Goal: Register for event/course: Sign up to attend an event or enroll in a course

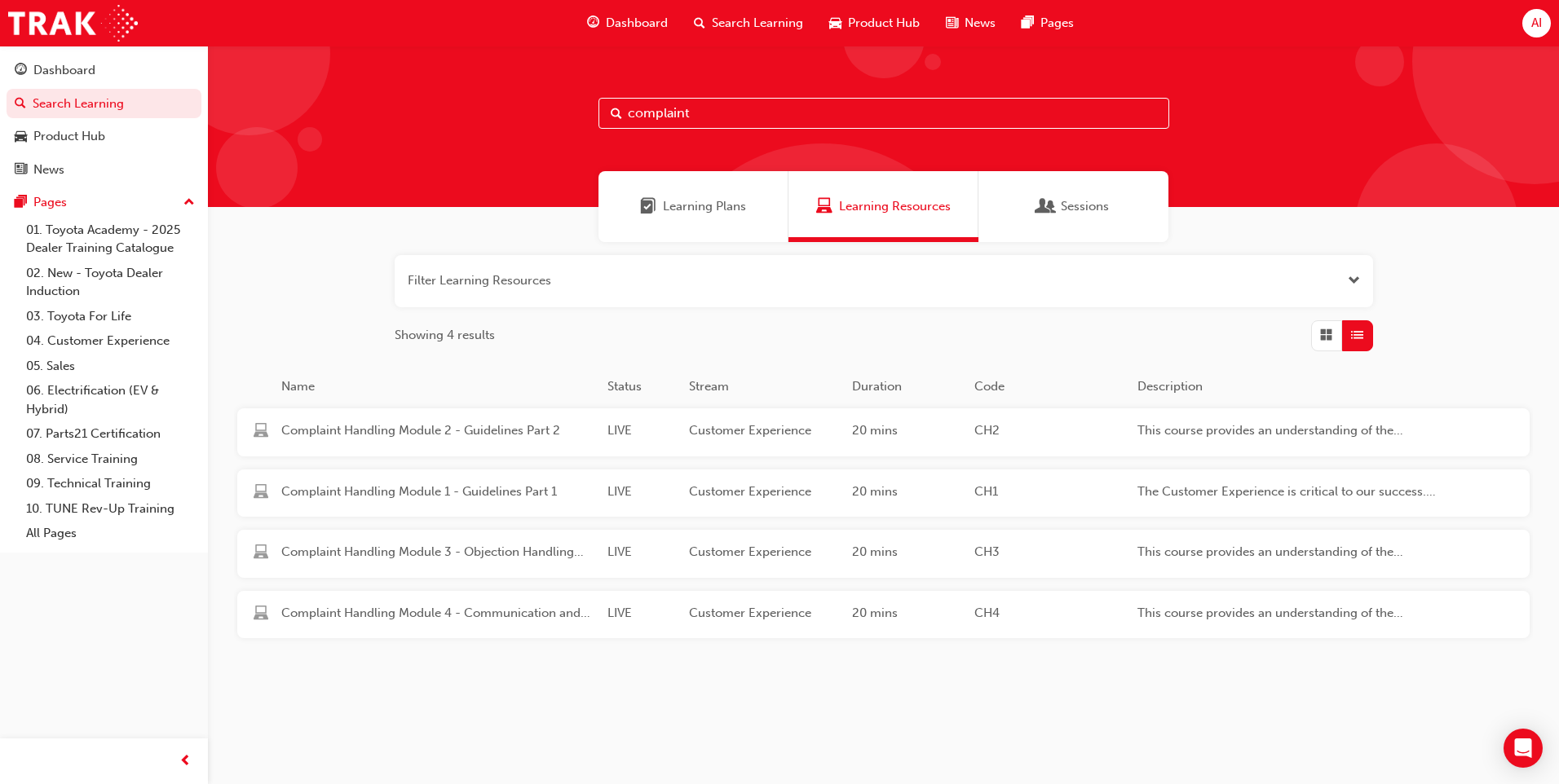
click at [1528, 21] on div "AI" at bounding box center [1536, 23] width 29 height 29
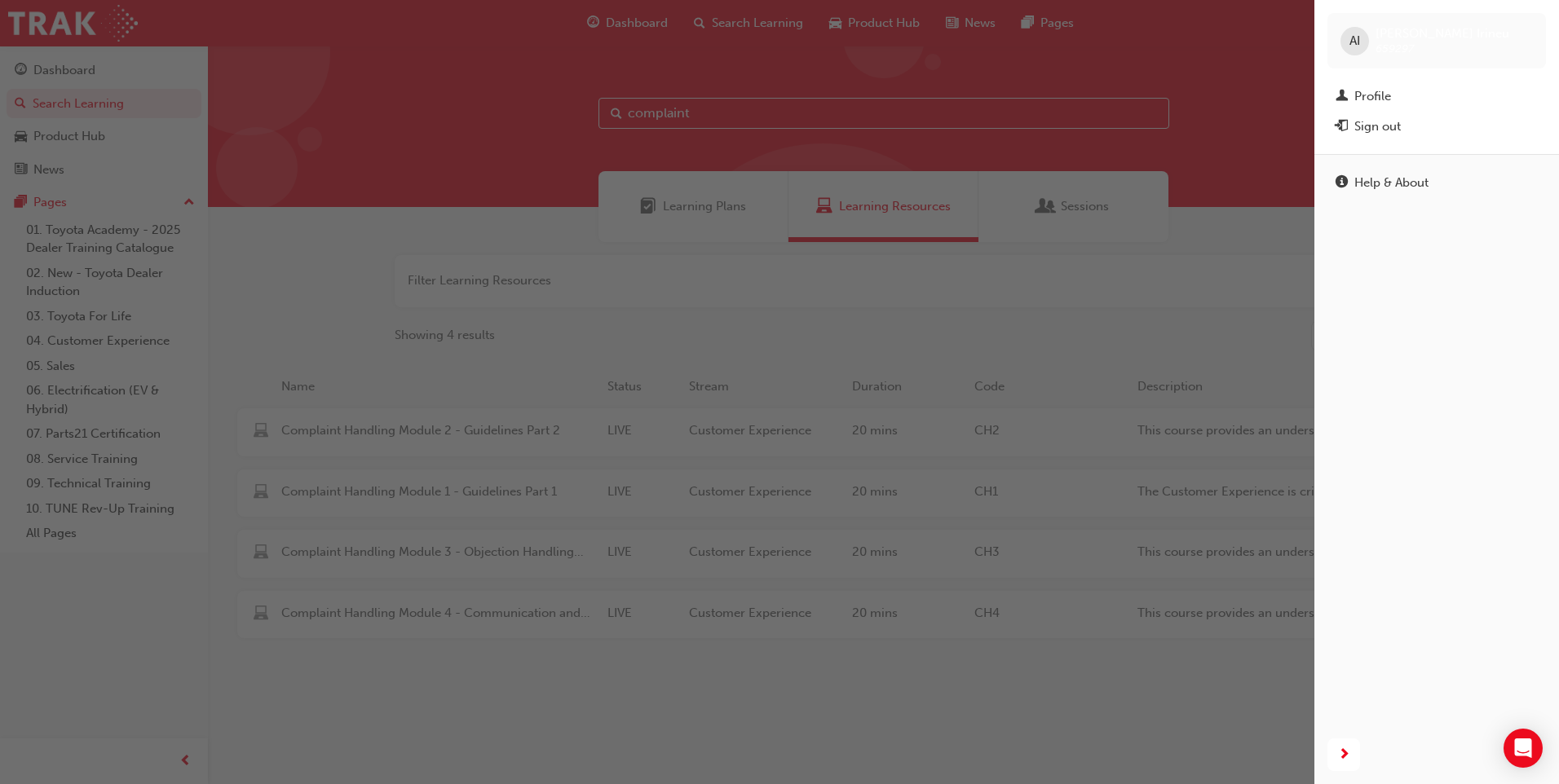
click at [1363, 39] on div "AI" at bounding box center [1355, 41] width 29 height 29
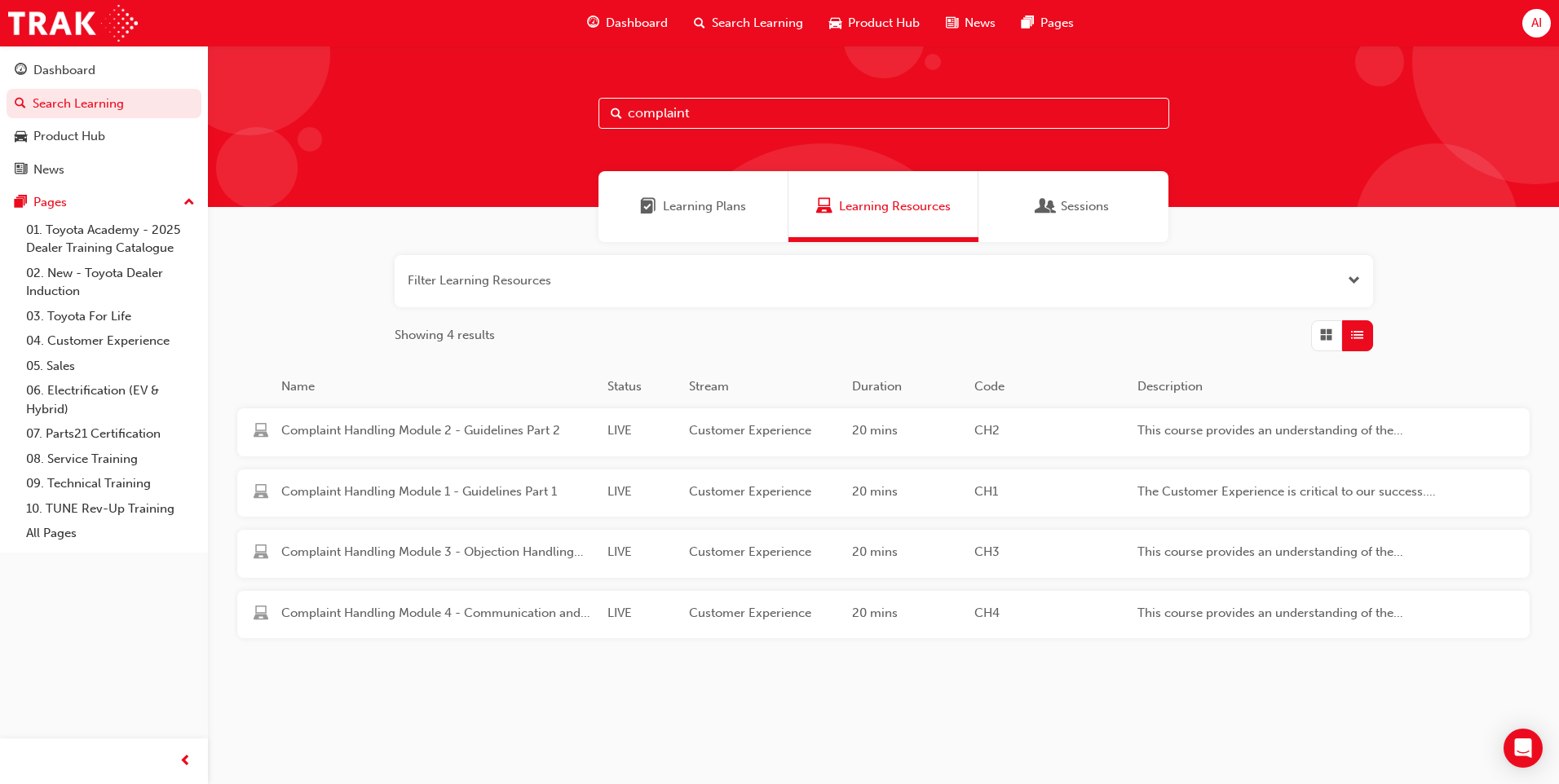
click at [1531, 20] on span "AI" at bounding box center [1536, 23] width 11 height 19
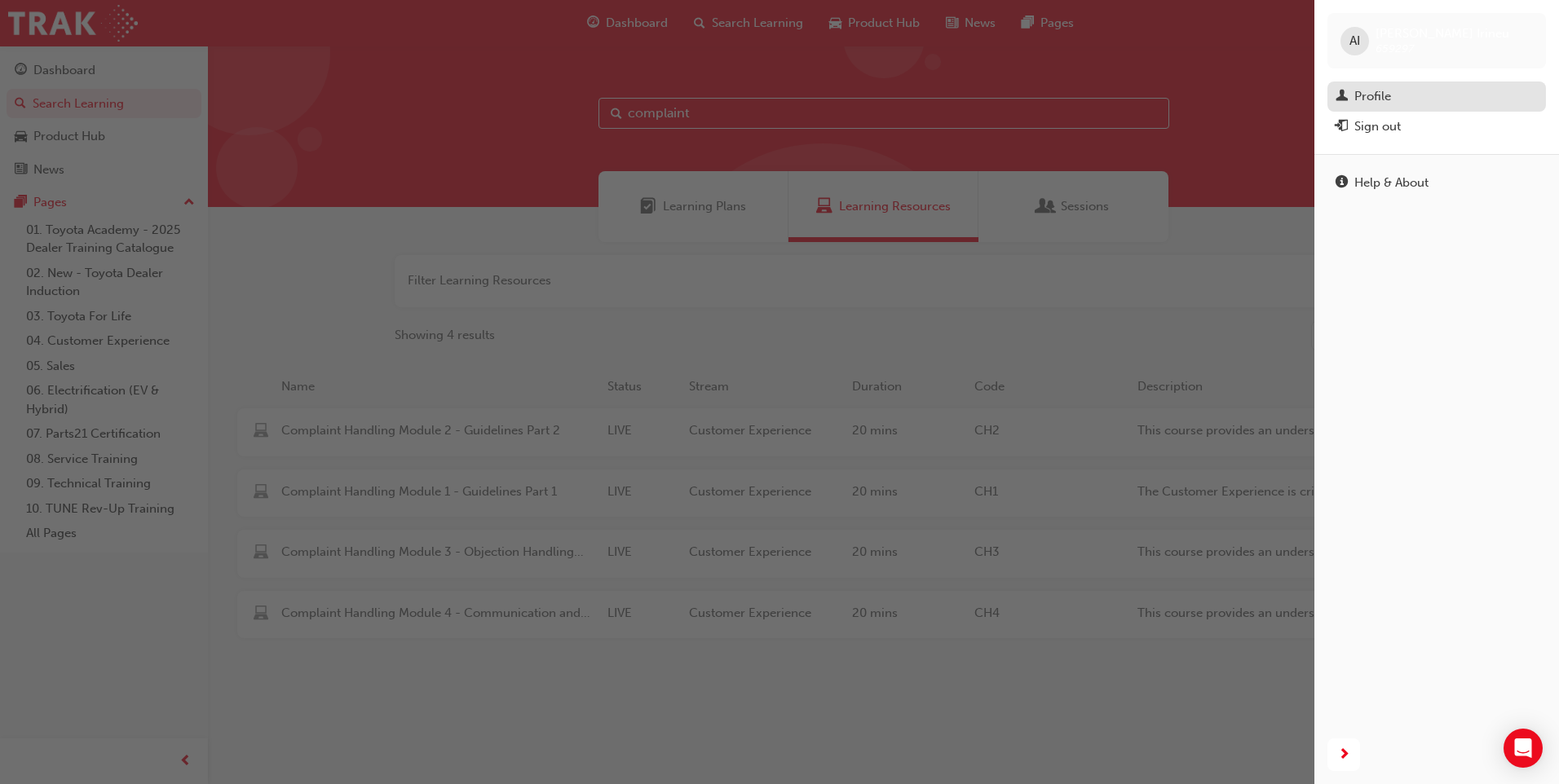
click at [1387, 97] on div "Profile" at bounding box center [1373, 96] width 37 height 19
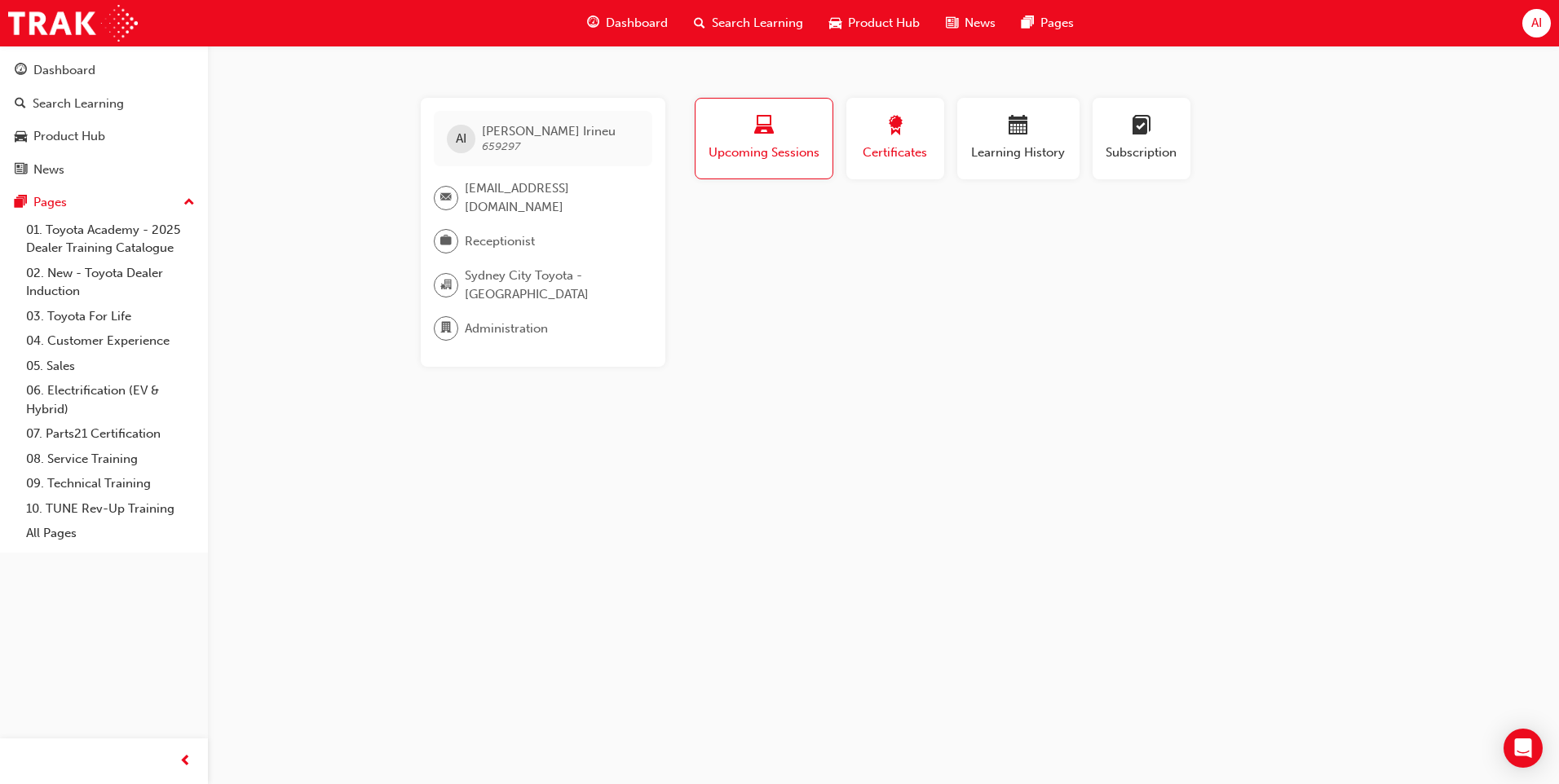
click at [878, 134] on div "button" at bounding box center [896, 128] width 73 height 25
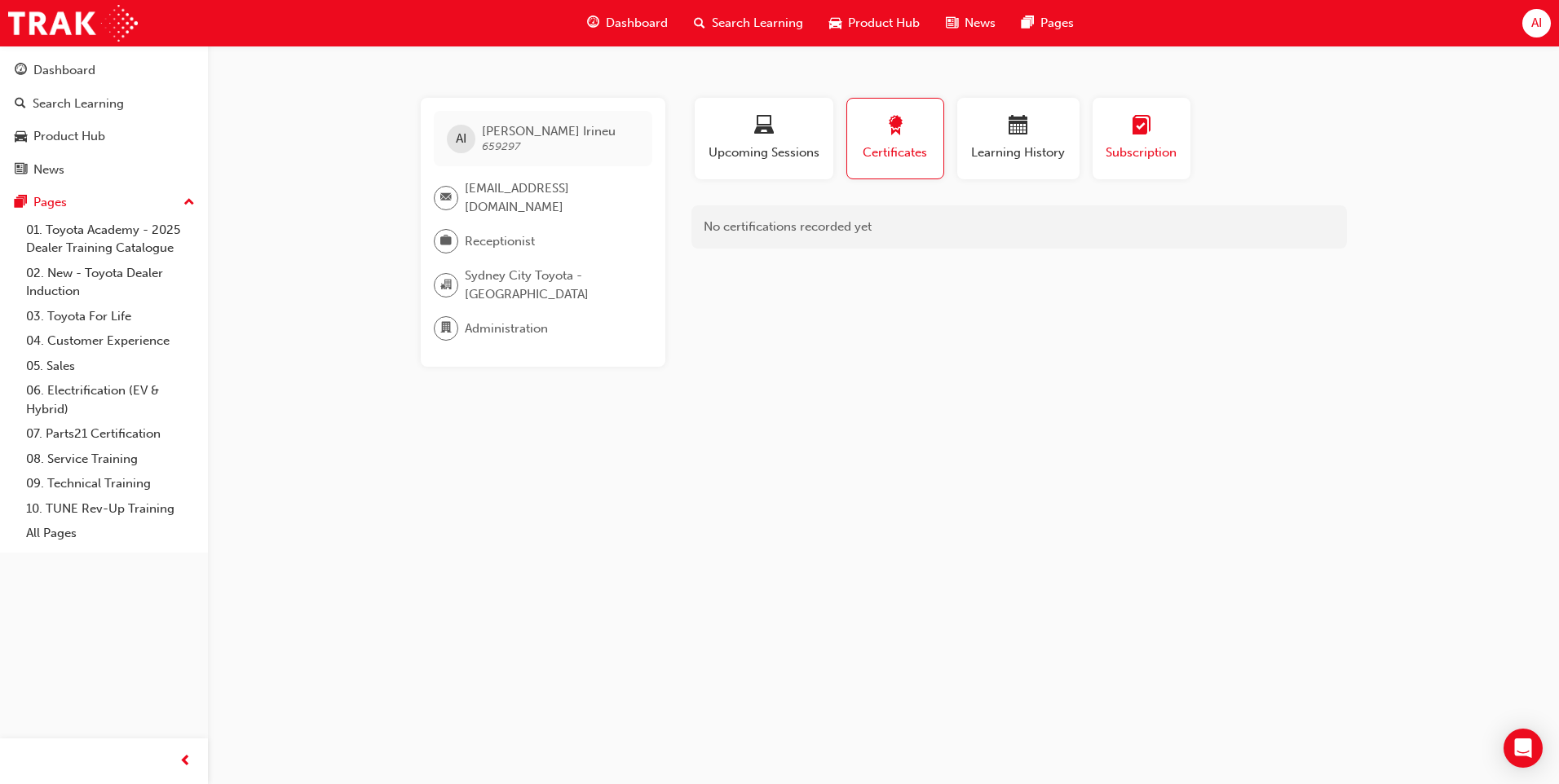
click at [1139, 145] on span "Subscription" at bounding box center [1141, 153] width 73 height 19
click at [989, 137] on div "button" at bounding box center [1019, 128] width 98 height 25
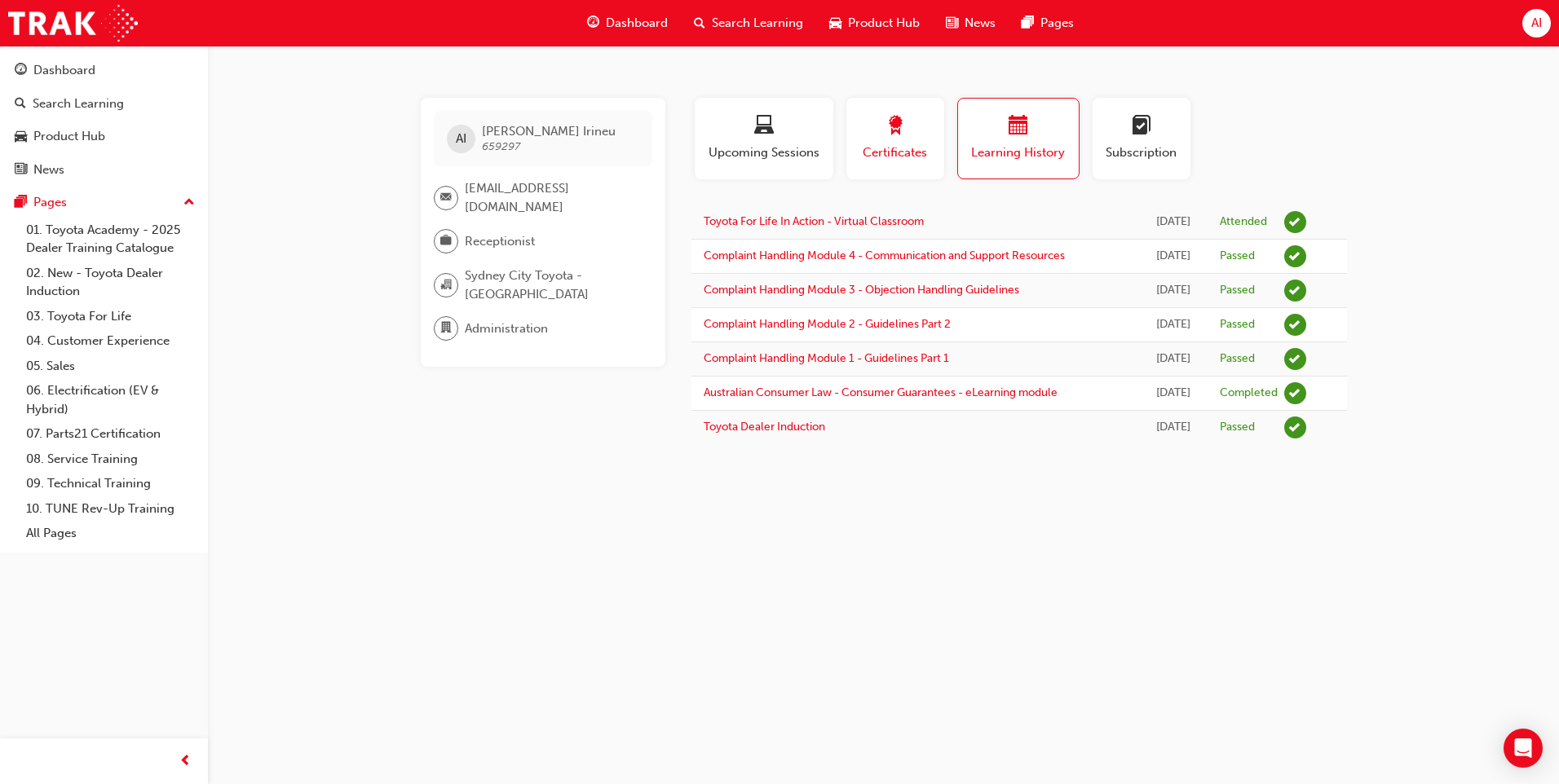
click at [862, 152] on span "Certificates" at bounding box center [896, 153] width 73 height 19
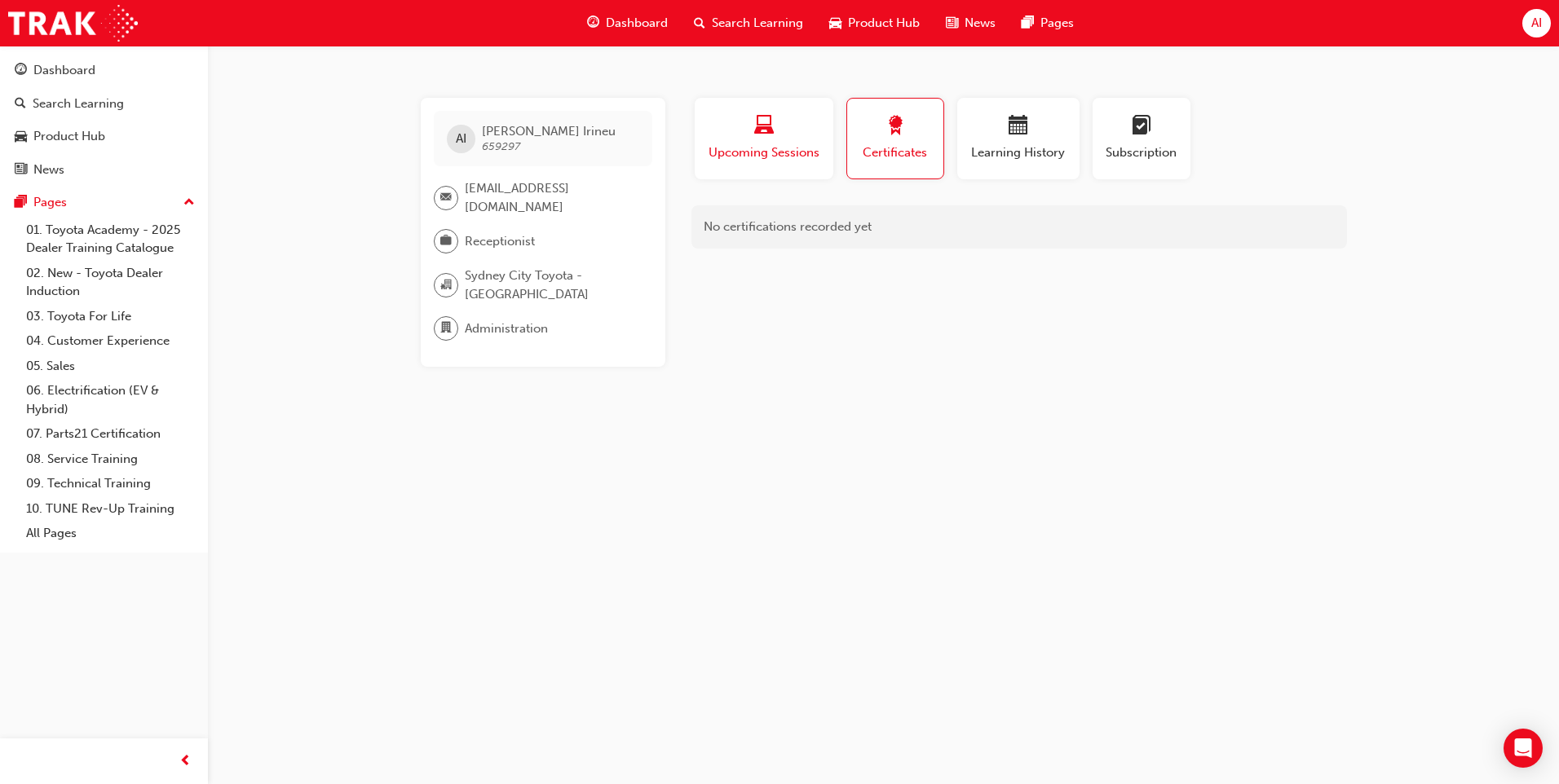
click at [795, 152] on span "Upcoming Sessions" at bounding box center [764, 153] width 114 height 19
click at [727, 23] on span "Search Learning" at bounding box center [758, 23] width 91 height 19
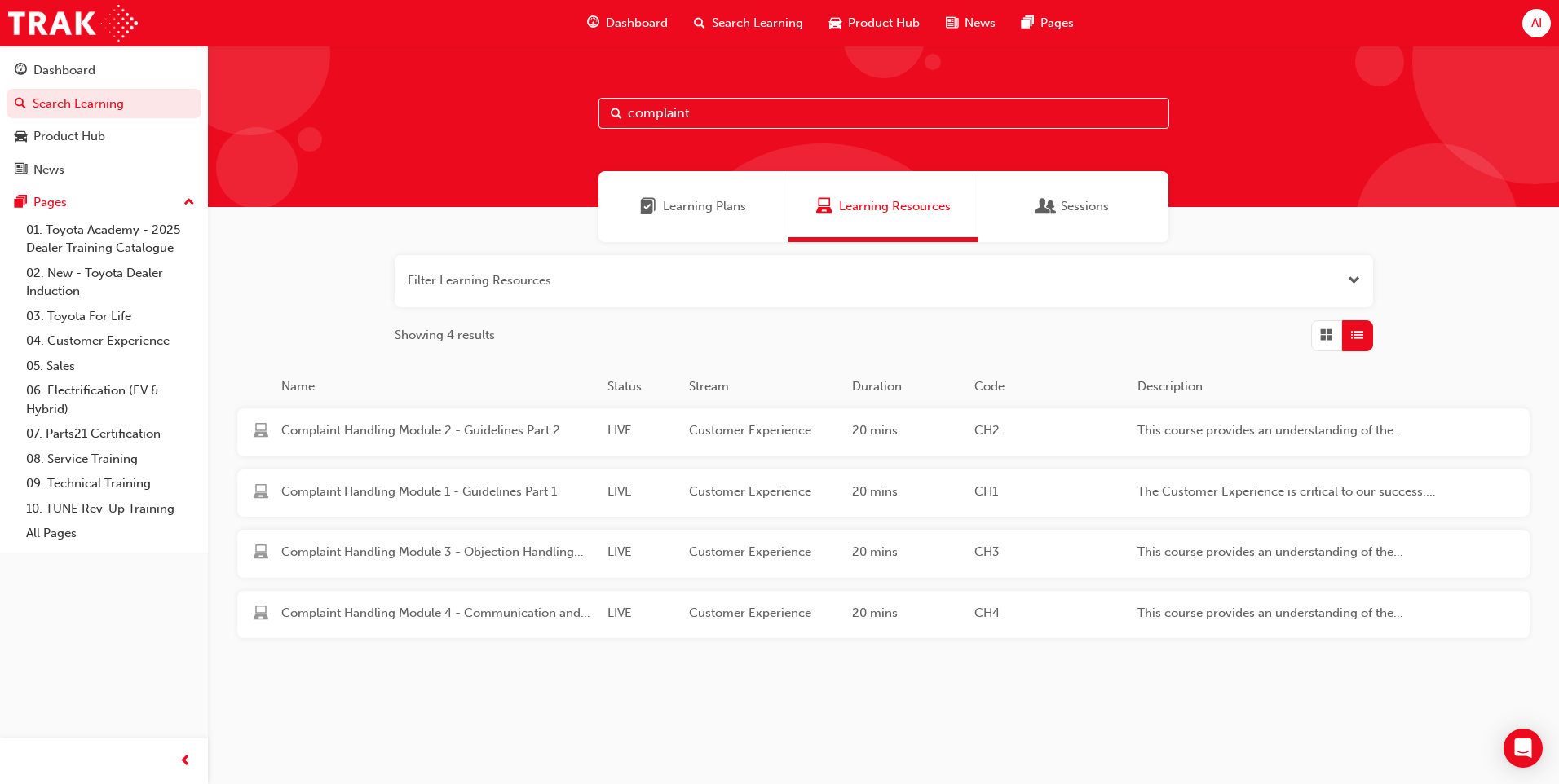
click at [653, 20] on span "Dashboard" at bounding box center [637, 23] width 61 height 19
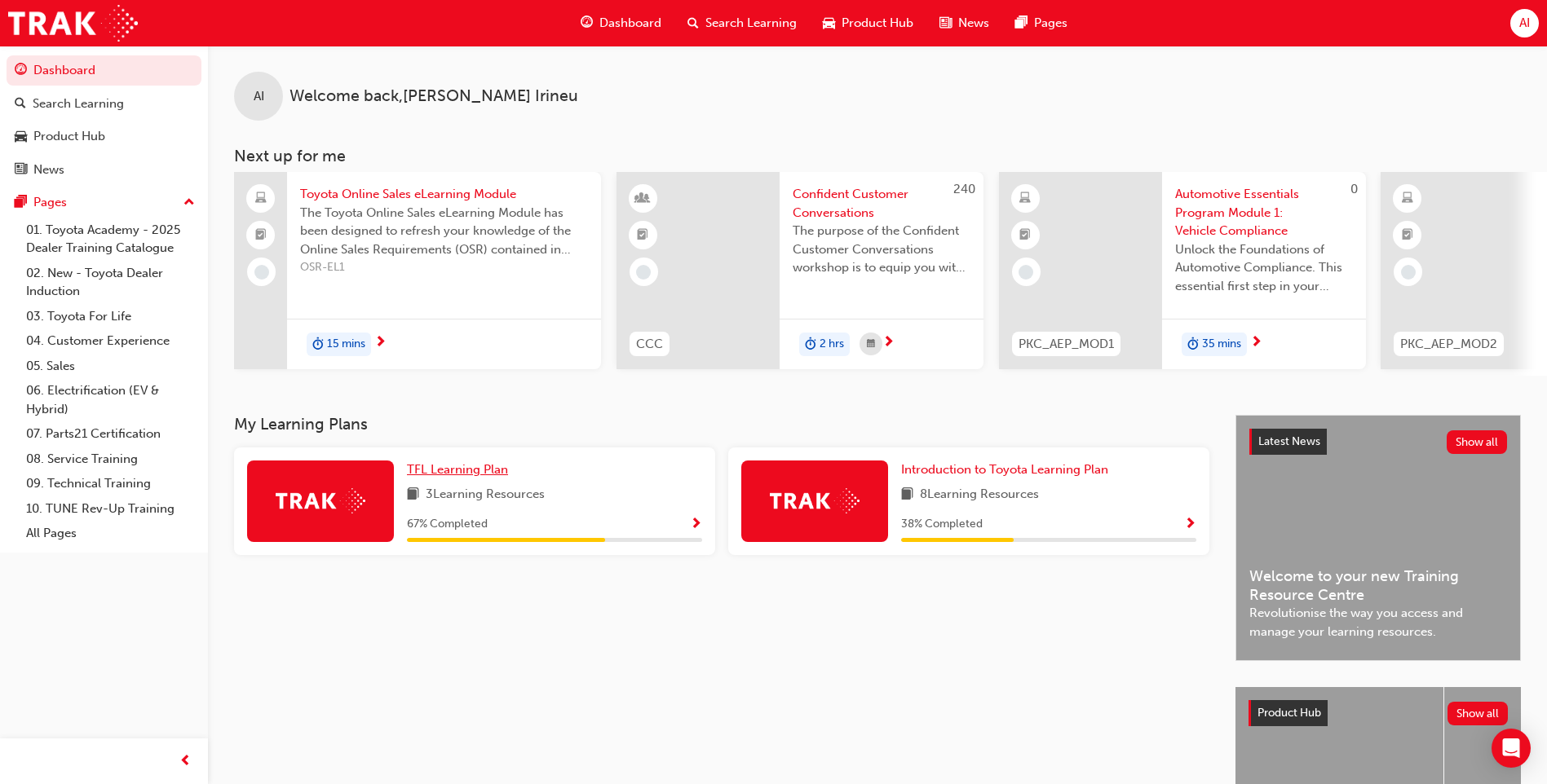
click at [483, 477] on span "TFL Learning Plan" at bounding box center [457, 469] width 101 height 15
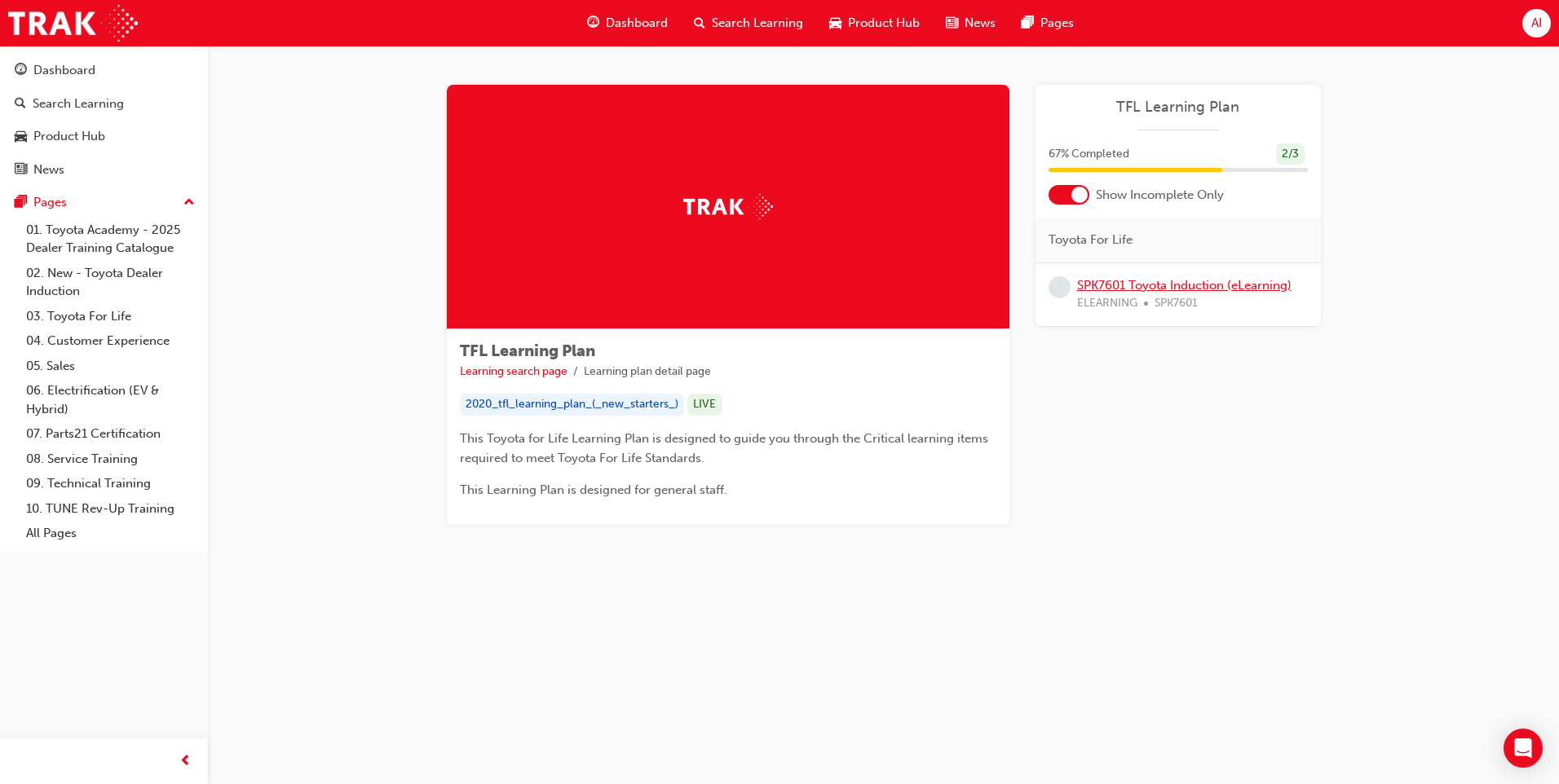
click at [1126, 281] on link "SPK7601 Toyota Induction (eLearning)" at bounding box center [1184, 284] width 214 height 15
click at [1176, 108] on span "TFL Learning Plan" at bounding box center [1177, 107] width 259 height 19
click at [645, 18] on span "Dashboard" at bounding box center [637, 23] width 61 height 19
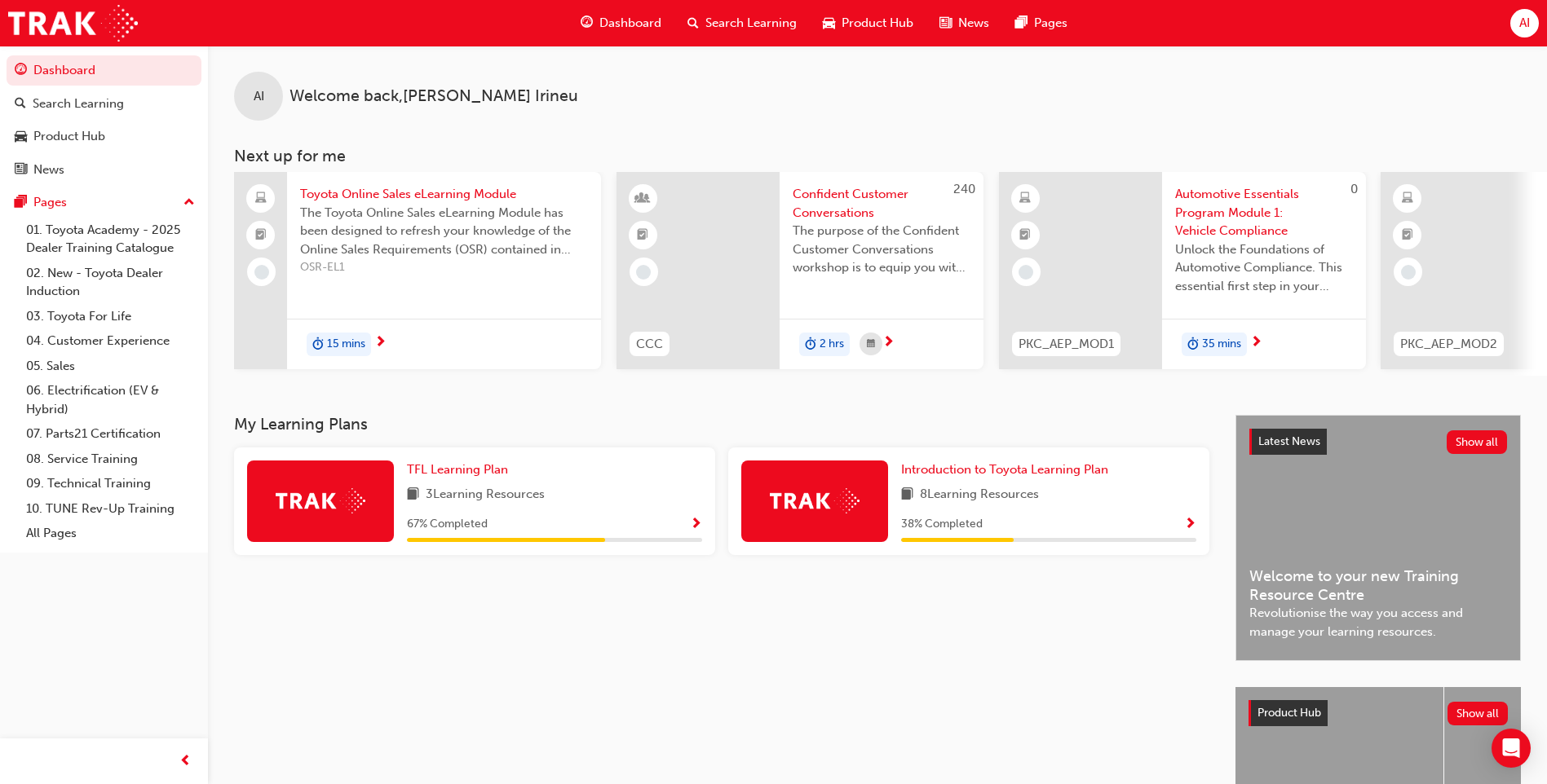
click at [823, 513] on img at bounding box center [814, 501] width 89 height 25
click at [936, 475] on span "Introduction to Toyota Learning Plan" at bounding box center [1005, 469] width 207 height 15
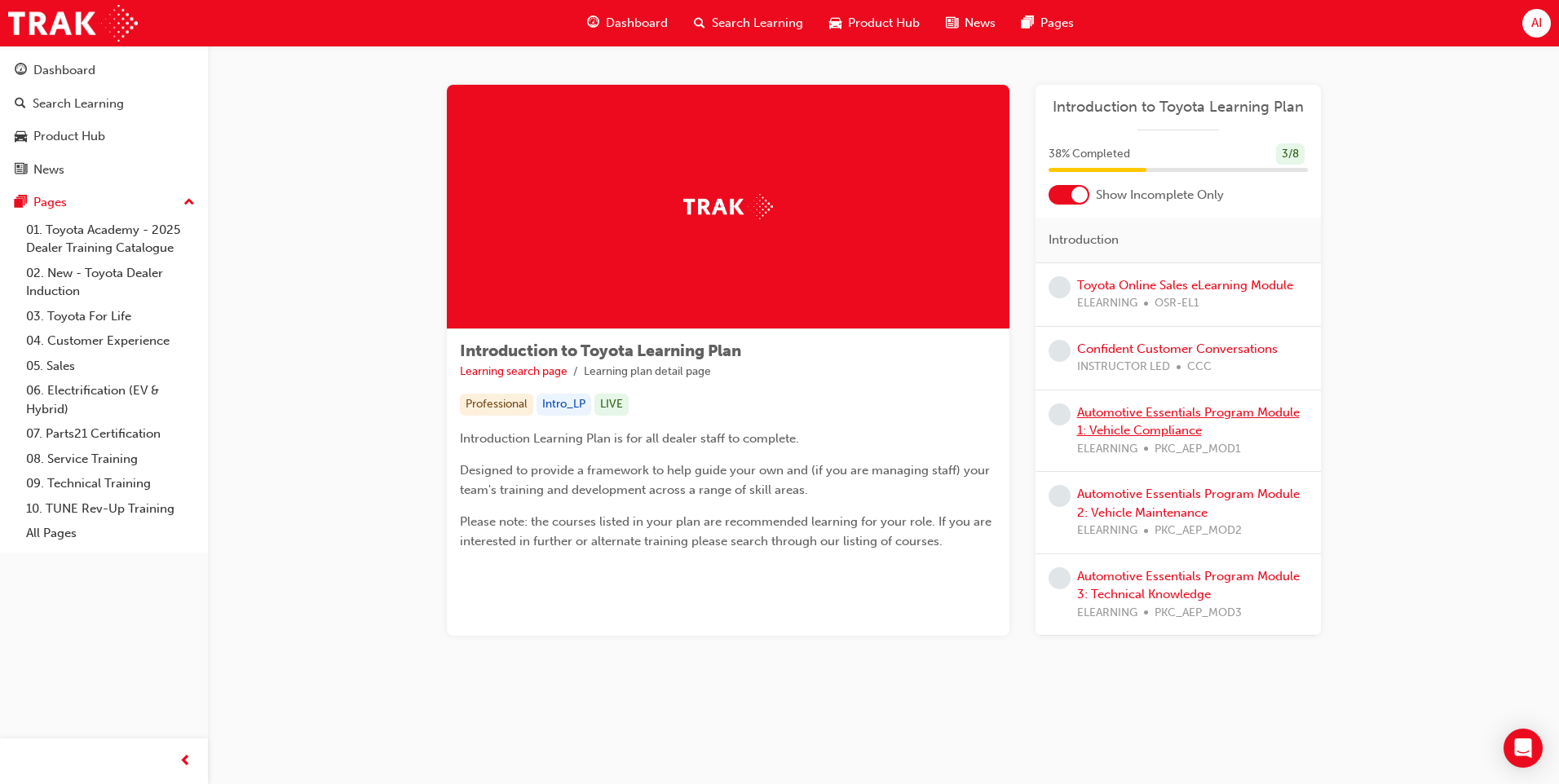
click at [1219, 412] on link "Automotive Essentials Program Module 1: Vehicle Compliance" at bounding box center [1188, 422] width 222 height 34
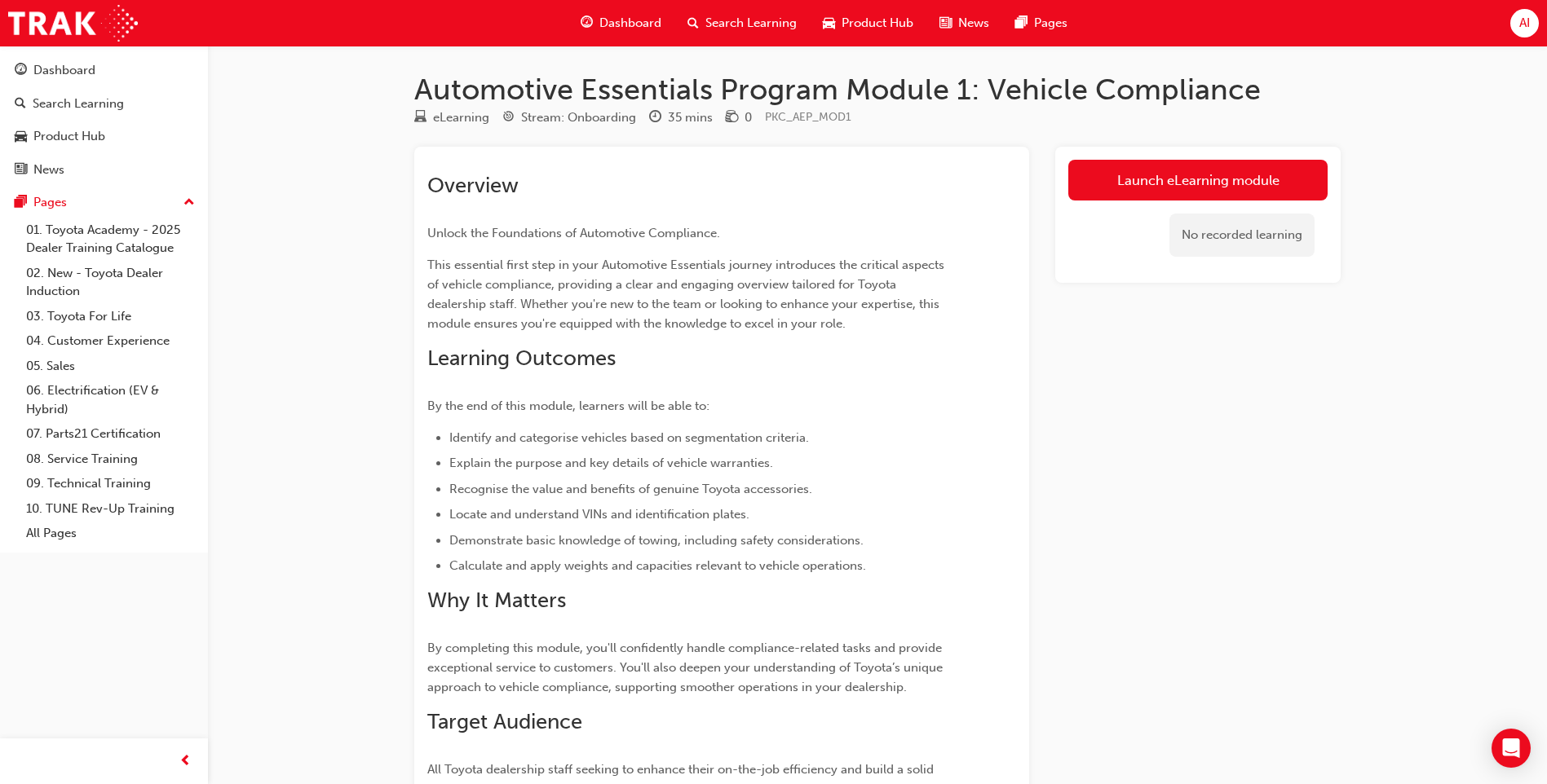
click at [646, 21] on span "Dashboard" at bounding box center [630, 23] width 61 height 19
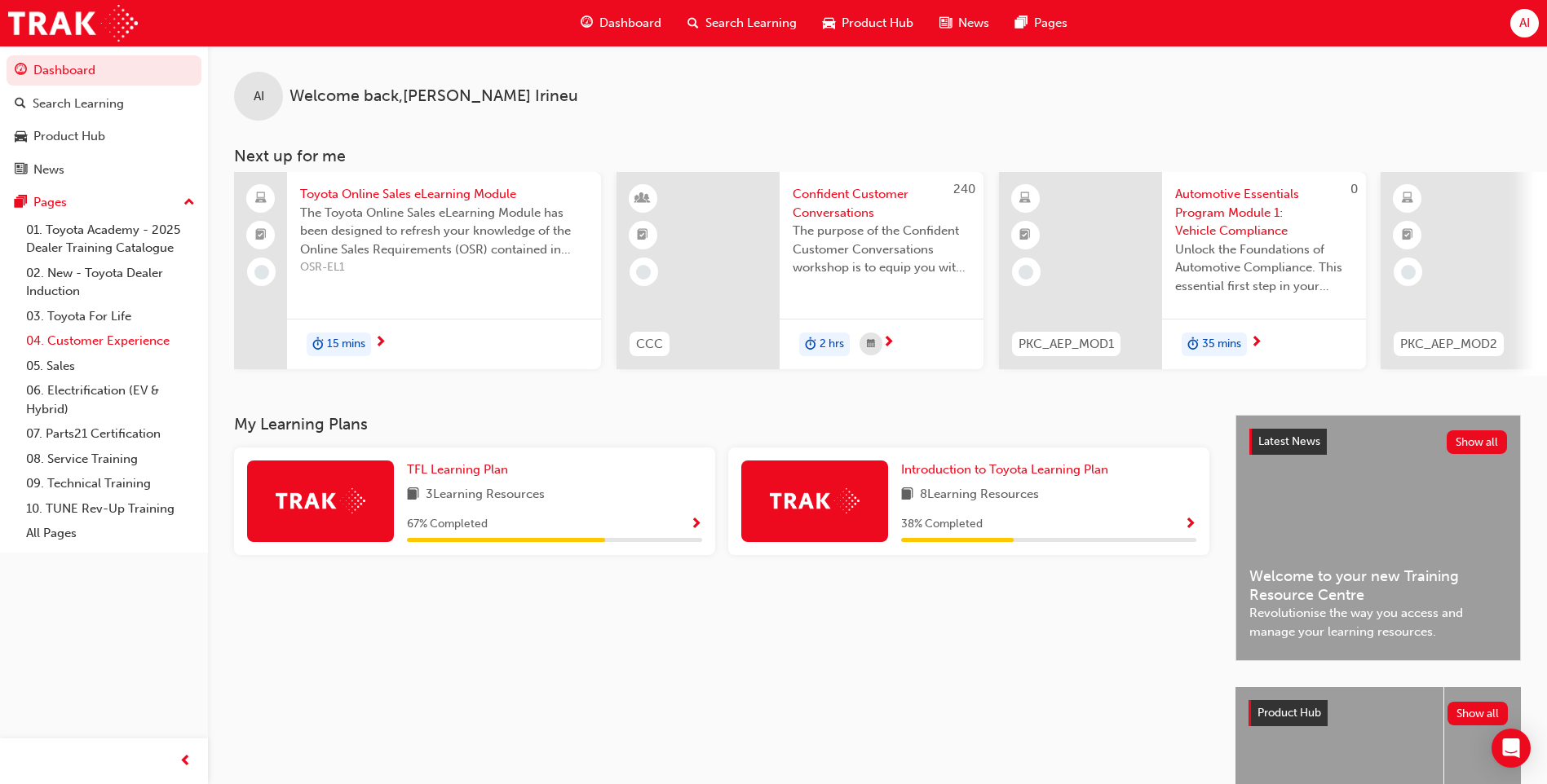
click at [140, 337] on link "04. Customer Experience" at bounding box center [110, 340] width 181 height 25
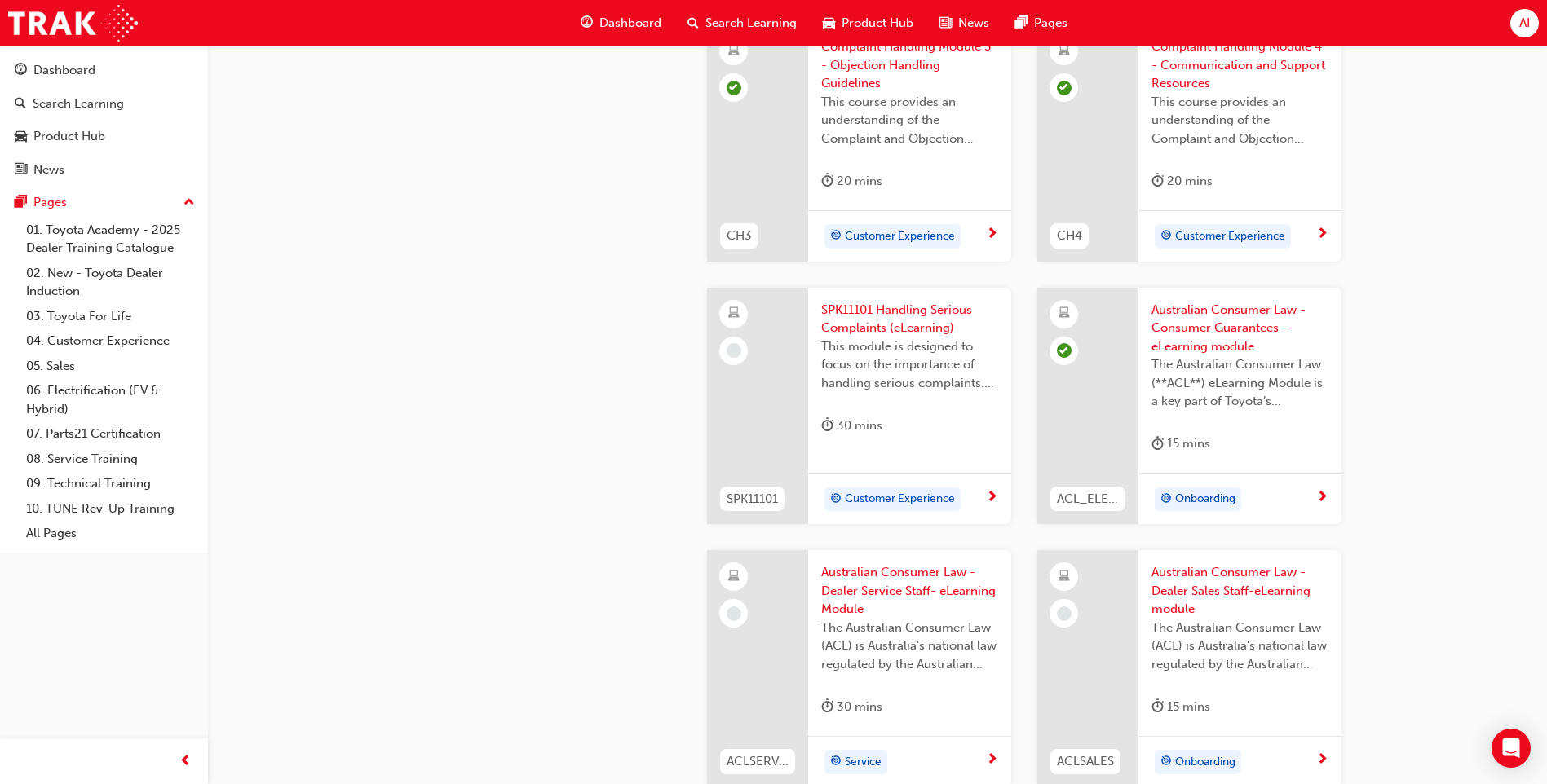
scroll to position [896, 0]
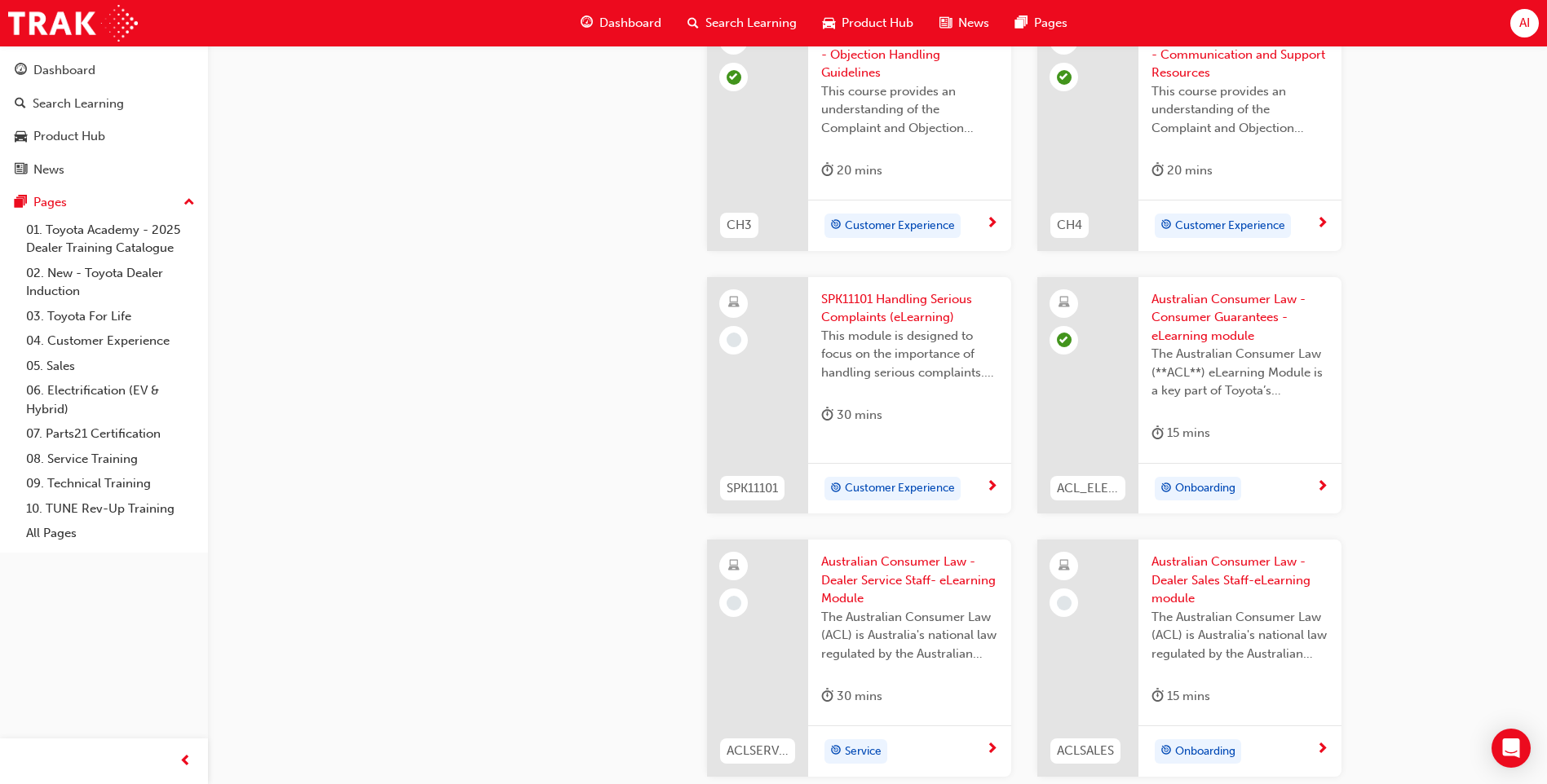
click at [941, 295] on span "SPK11101 Handling Serious Complaints (eLearning)" at bounding box center [909, 308] width 177 height 37
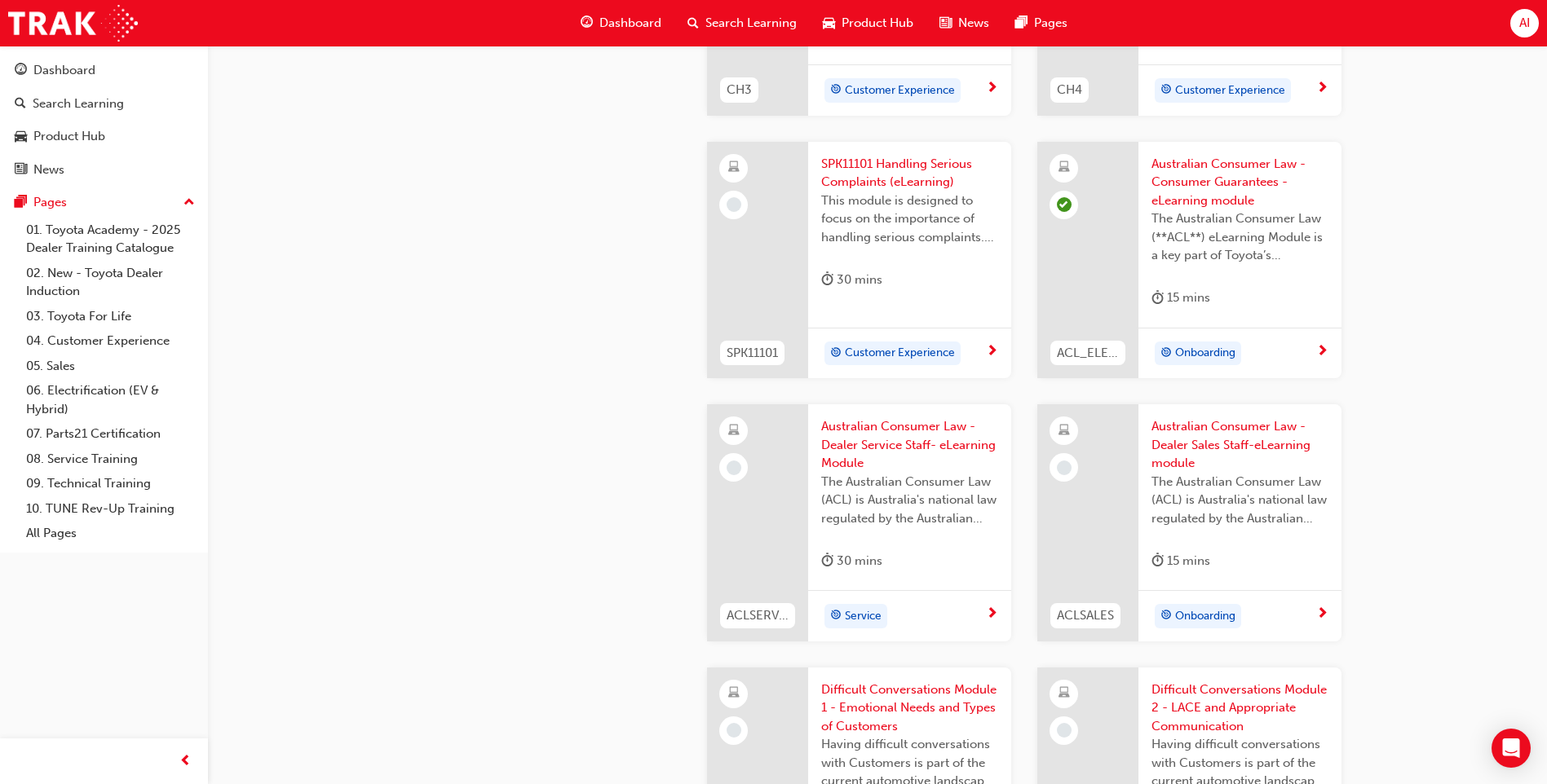
scroll to position [1060, 0]
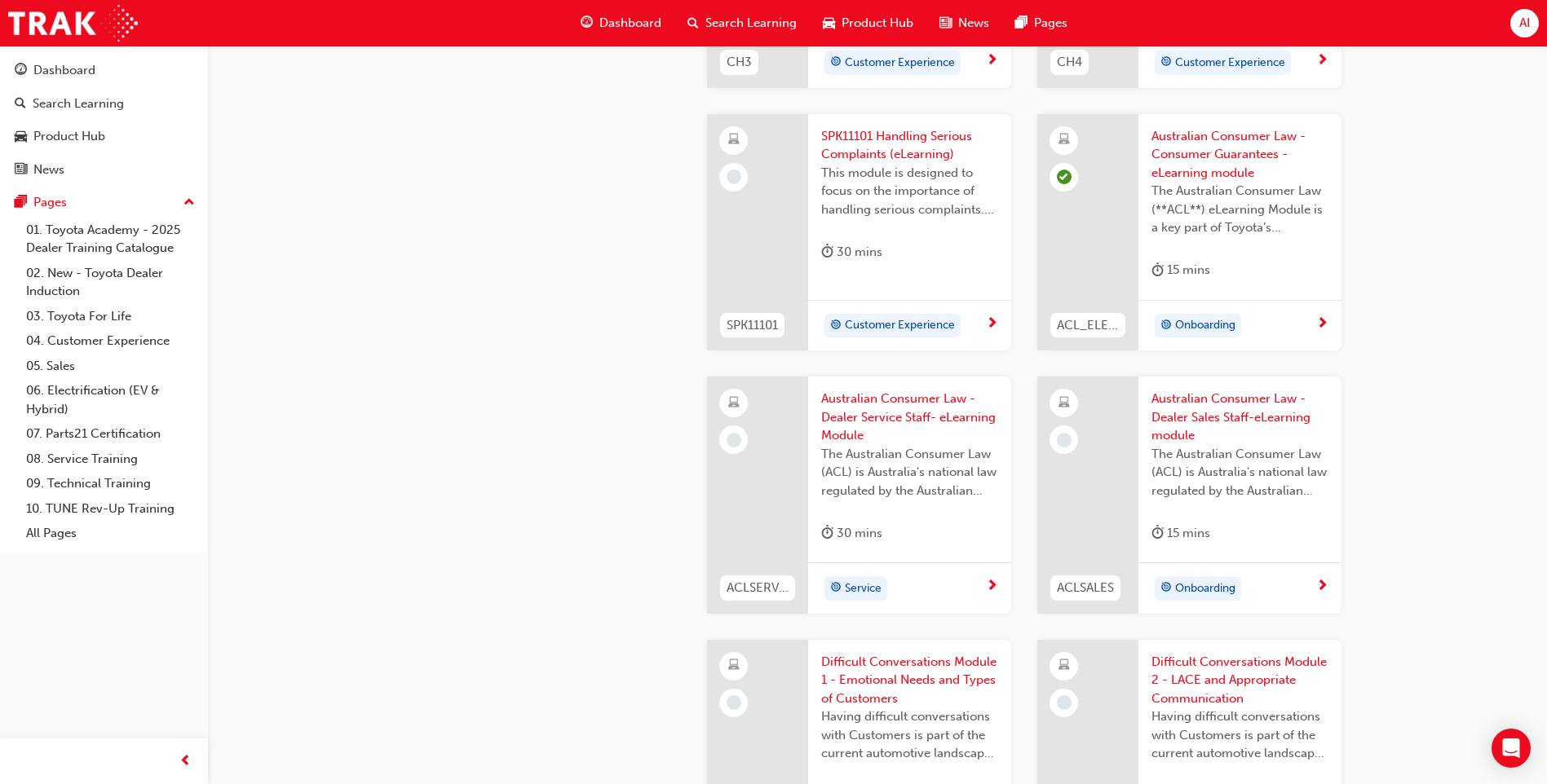
click at [1248, 419] on span "Australian Consumer Law - Dealer Sales Staff-eLearning module" at bounding box center [1240, 417] width 177 height 56
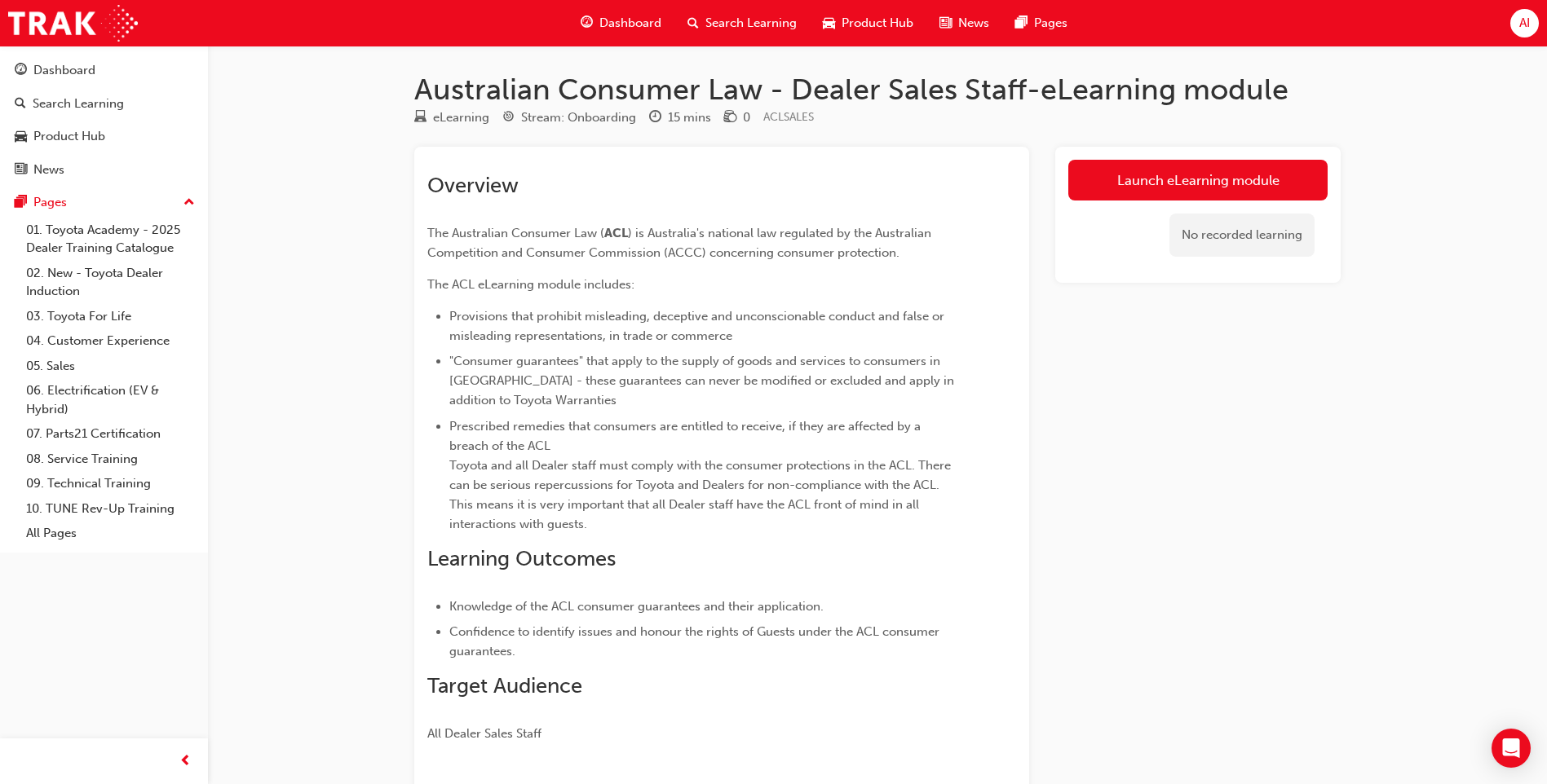
click at [1072, 358] on div "Launch eLearning module No recorded learning" at bounding box center [1198, 477] width 286 height 661
click at [1122, 340] on div "Launch eLearning module No recorded learning" at bounding box center [1198, 477] width 286 height 661
click at [1391, 155] on div "Australian Consumer Law - Dealer Sales Staff-eLearning module eLearning Stream:…" at bounding box center [774, 450] width 1547 height 901
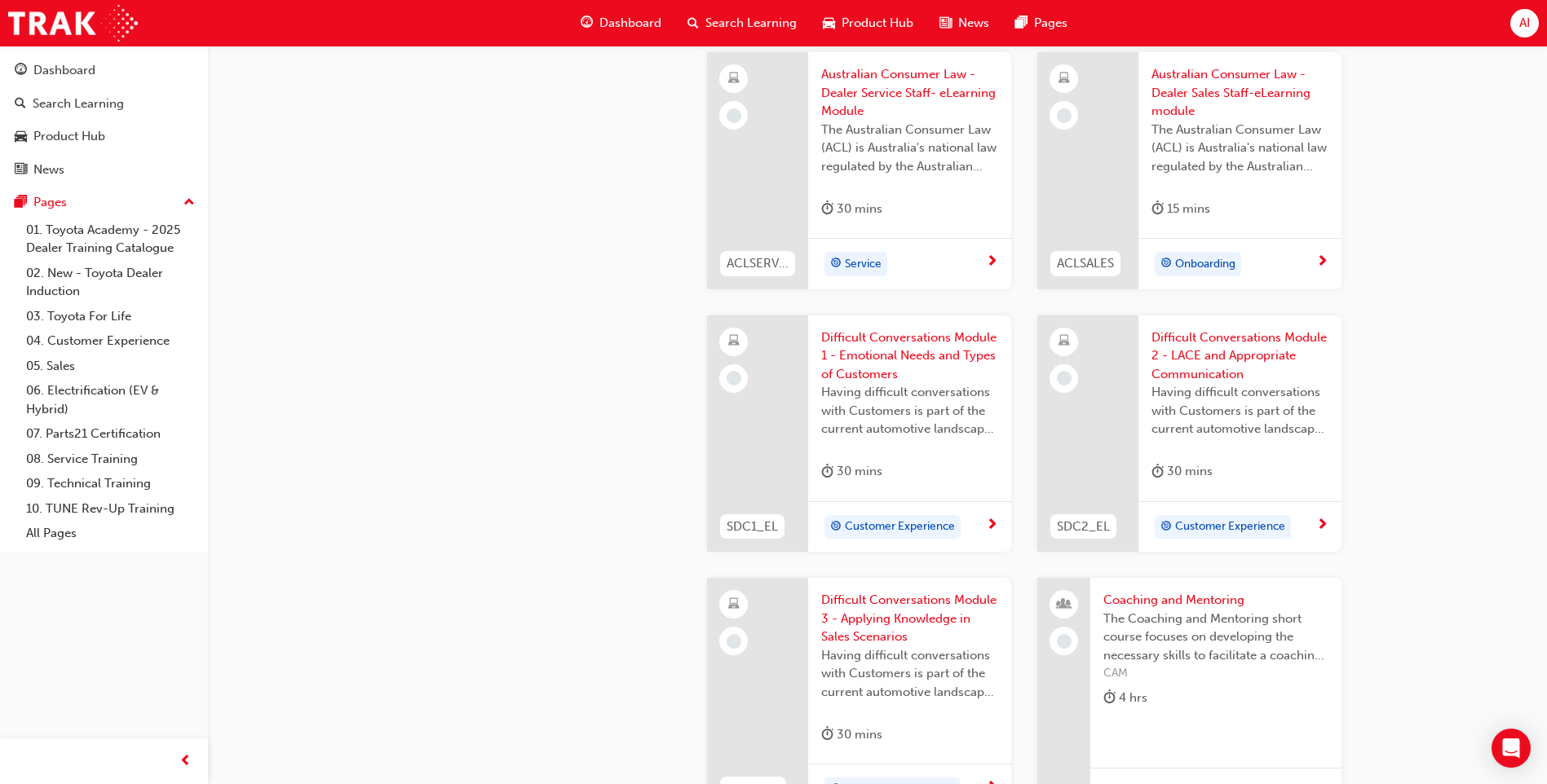
scroll to position [1386, 0]
click at [957, 360] on span "Difficult Conversations Module 1 - Emotional Needs and Types of Customers" at bounding box center [909, 355] width 177 height 56
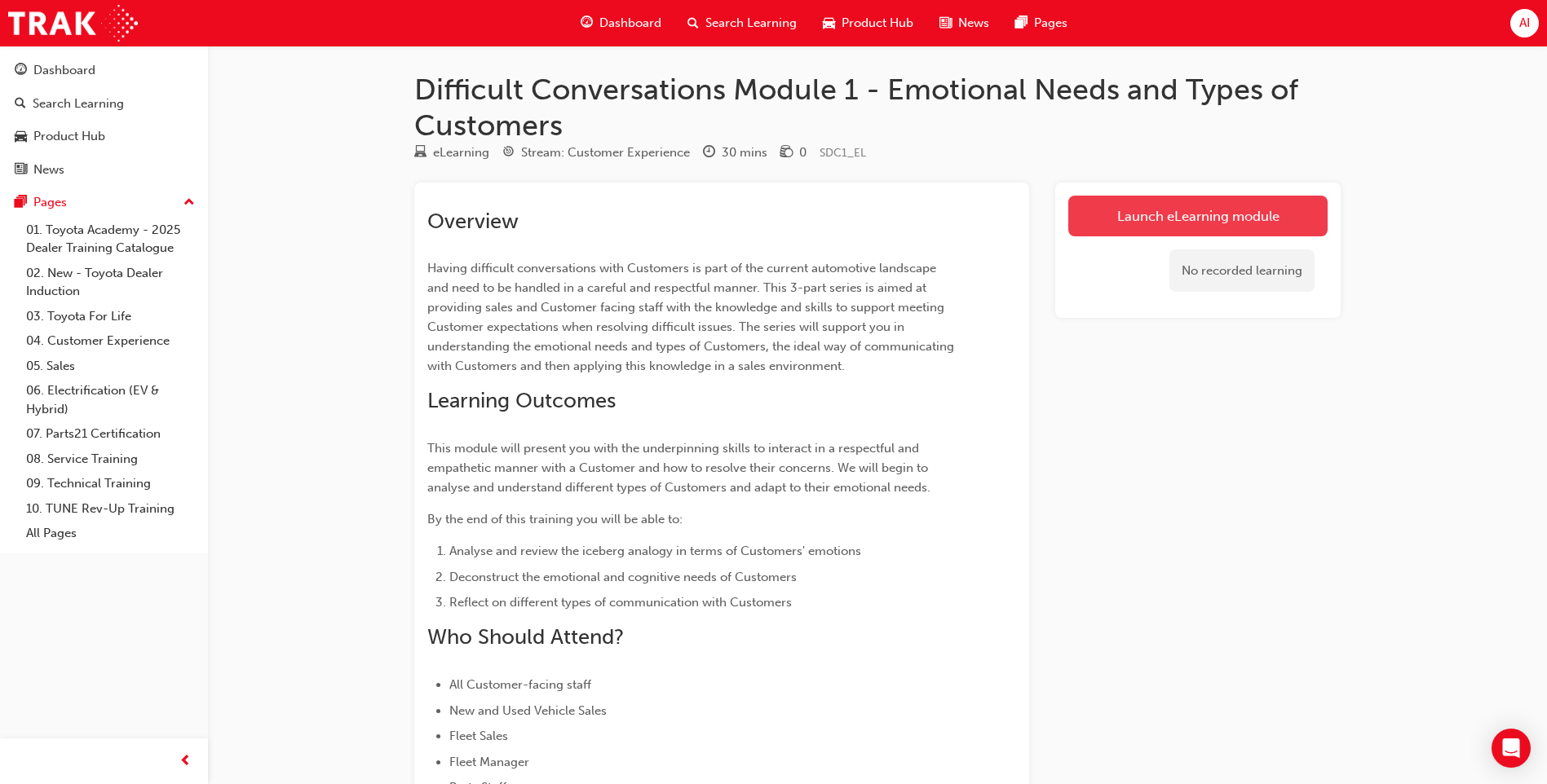
click at [1218, 223] on link "Launch eLearning module" at bounding box center [1197, 215] width 259 height 41
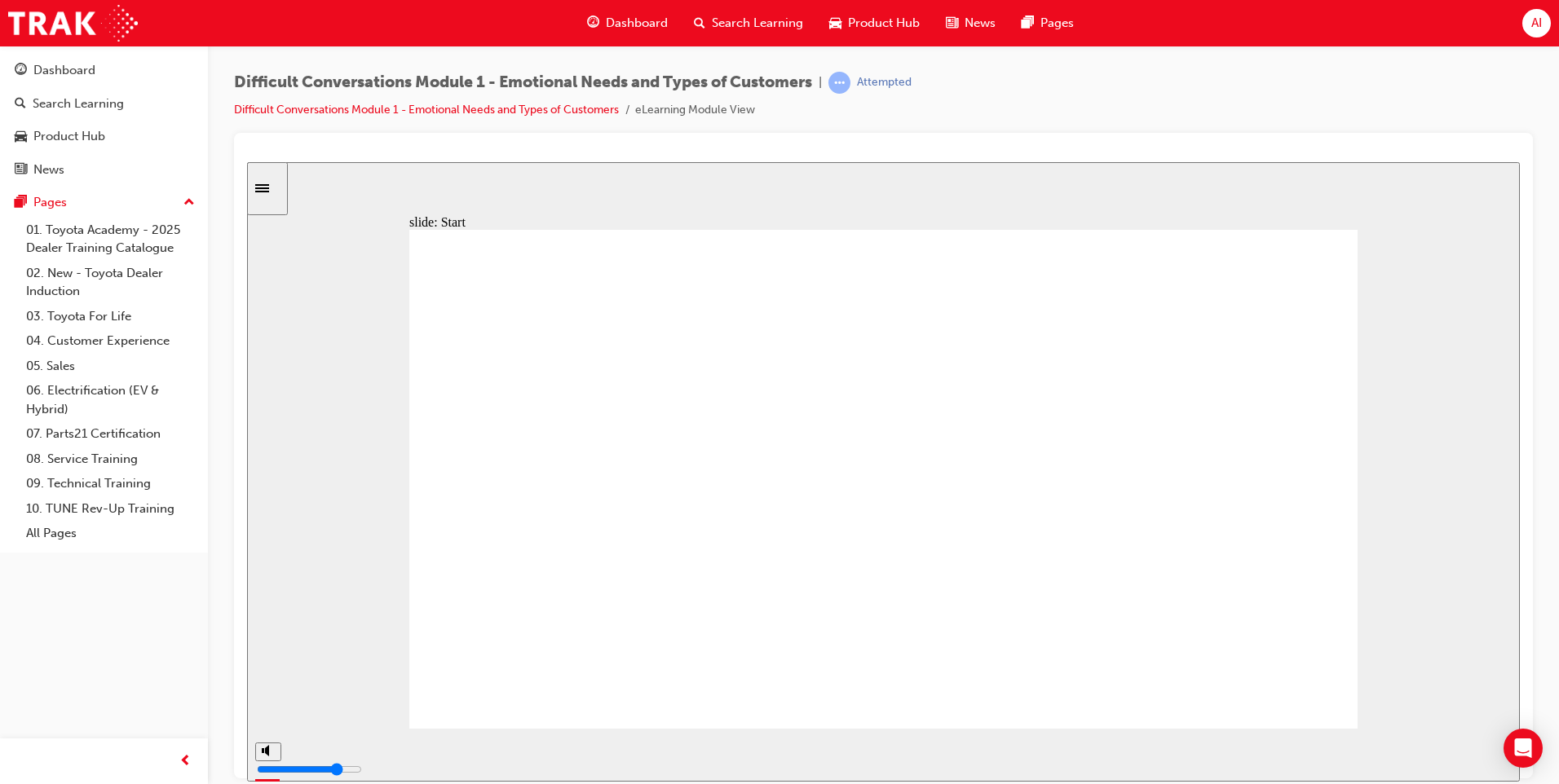
click at [271, 753] on icon "play/pause" at bounding box center [274, 747] width 7 height 12
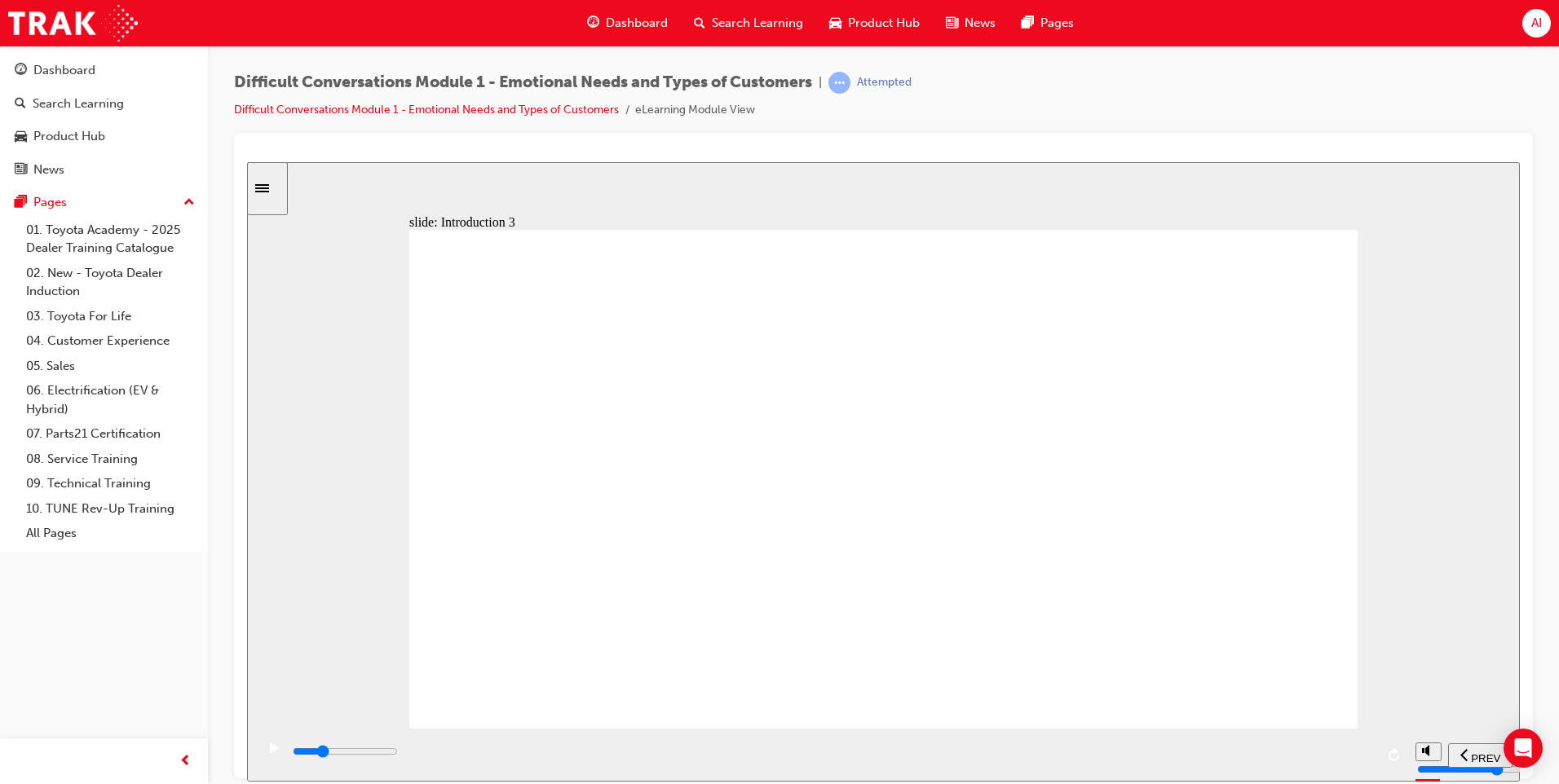
click at [270, 752] on icon "play/pause" at bounding box center [274, 746] width 9 height 11
click at [271, 753] on icon "play/pause" at bounding box center [274, 747] width 7 height 12
drag, startPoint x: 81, startPoint y: 71, endPoint x: 57, endPoint y: 106, distance: 42.4
click at [267, 754] on div "Close navigation" at bounding box center [257, 761] width 89 height 28
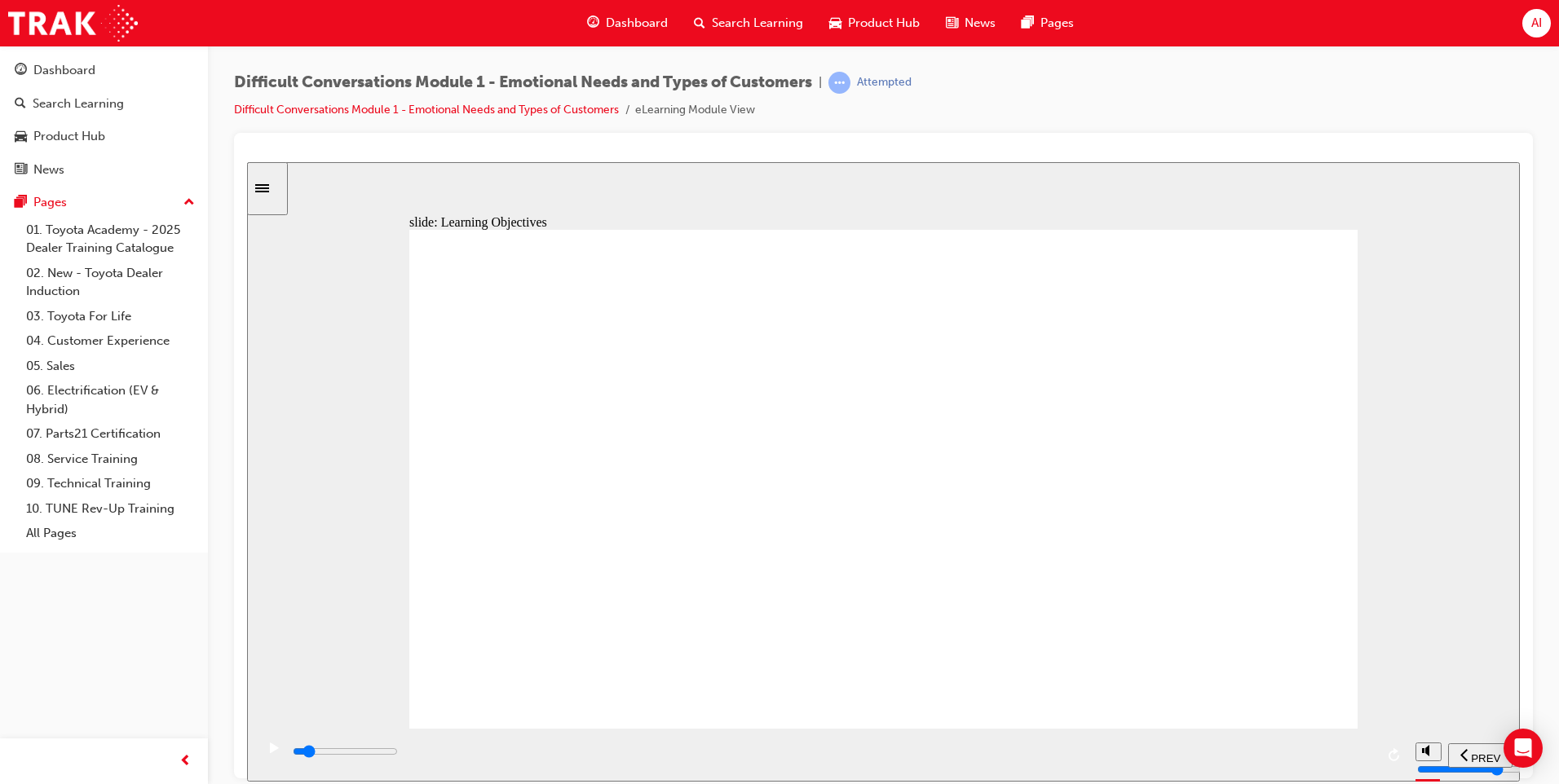
click at [270, 752] on icon "play/pause" at bounding box center [274, 746] width 9 height 11
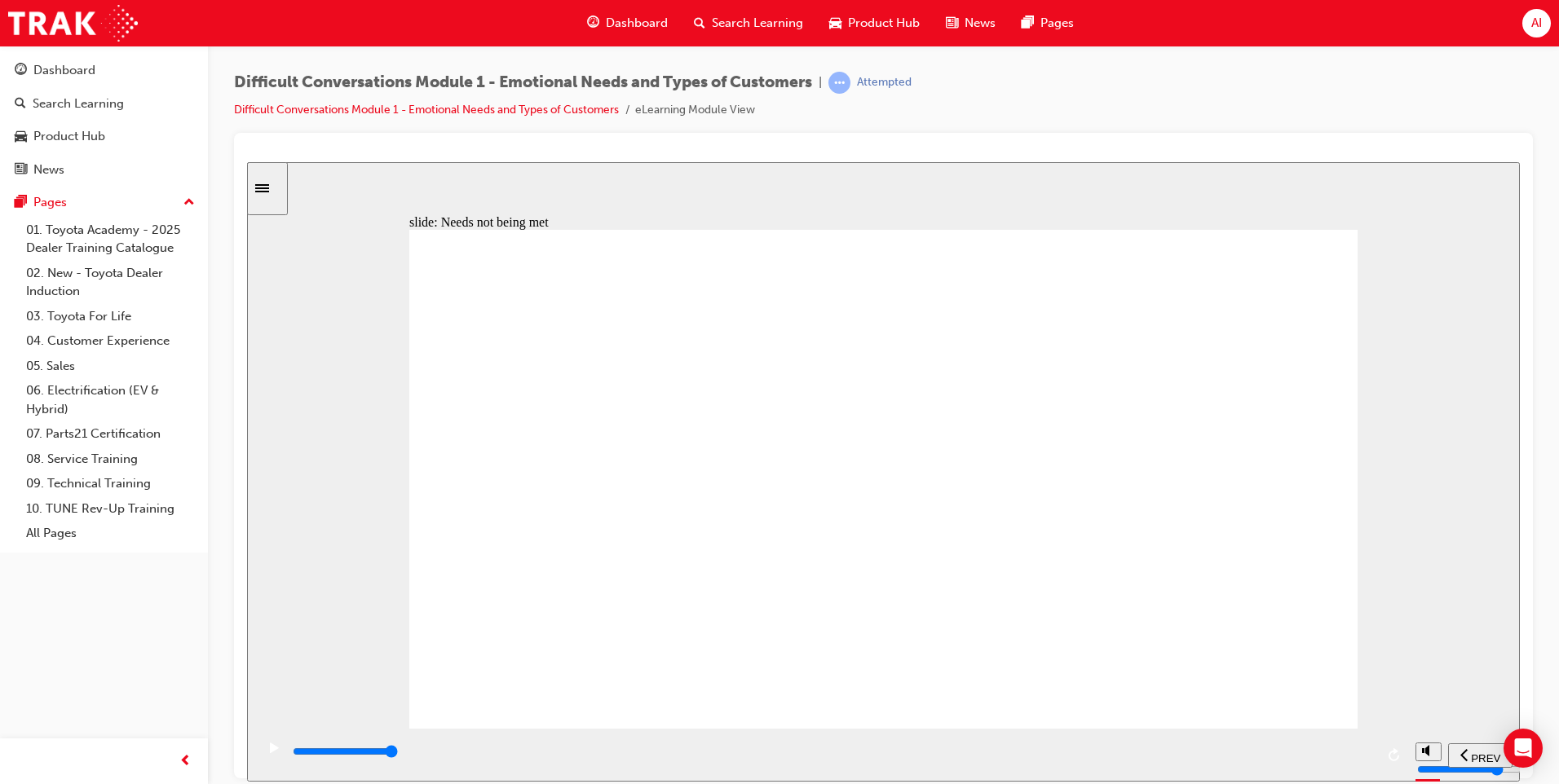
click at [260, 755] on div "play/pause" at bounding box center [274, 755] width 28 height 28
click at [266, 755] on div "play/pause" at bounding box center [274, 755] width 28 height 28
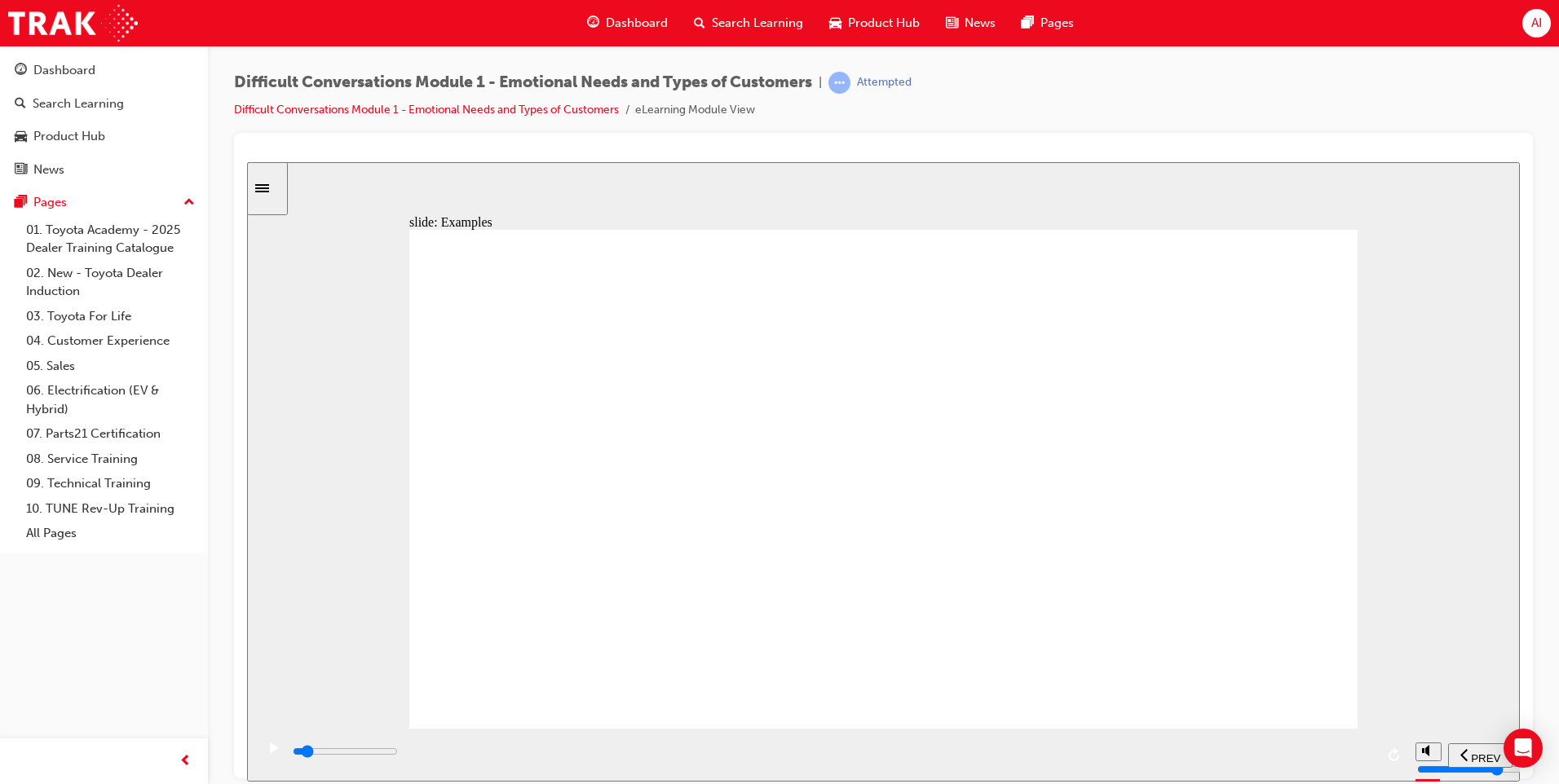
click at [272, 752] on icon "play/pause" at bounding box center [274, 746] width 9 height 11
drag, startPoint x: 506, startPoint y: 585, endPoint x: 514, endPoint y: 579, distance: 10.0
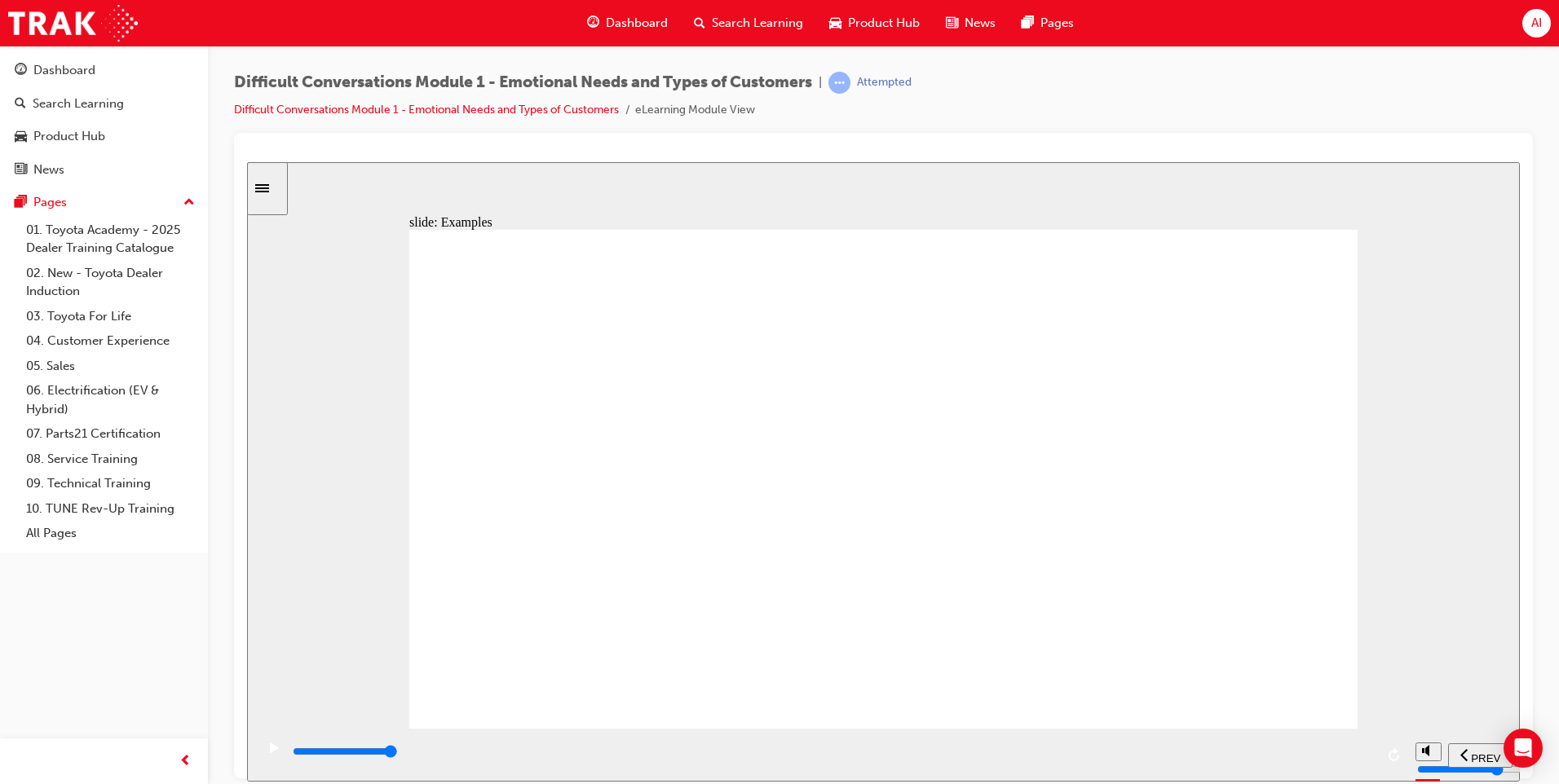
type input "8600"
click at [276, 753] on rect "play/pause" at bounding box center [277, 747] width 2 height 12
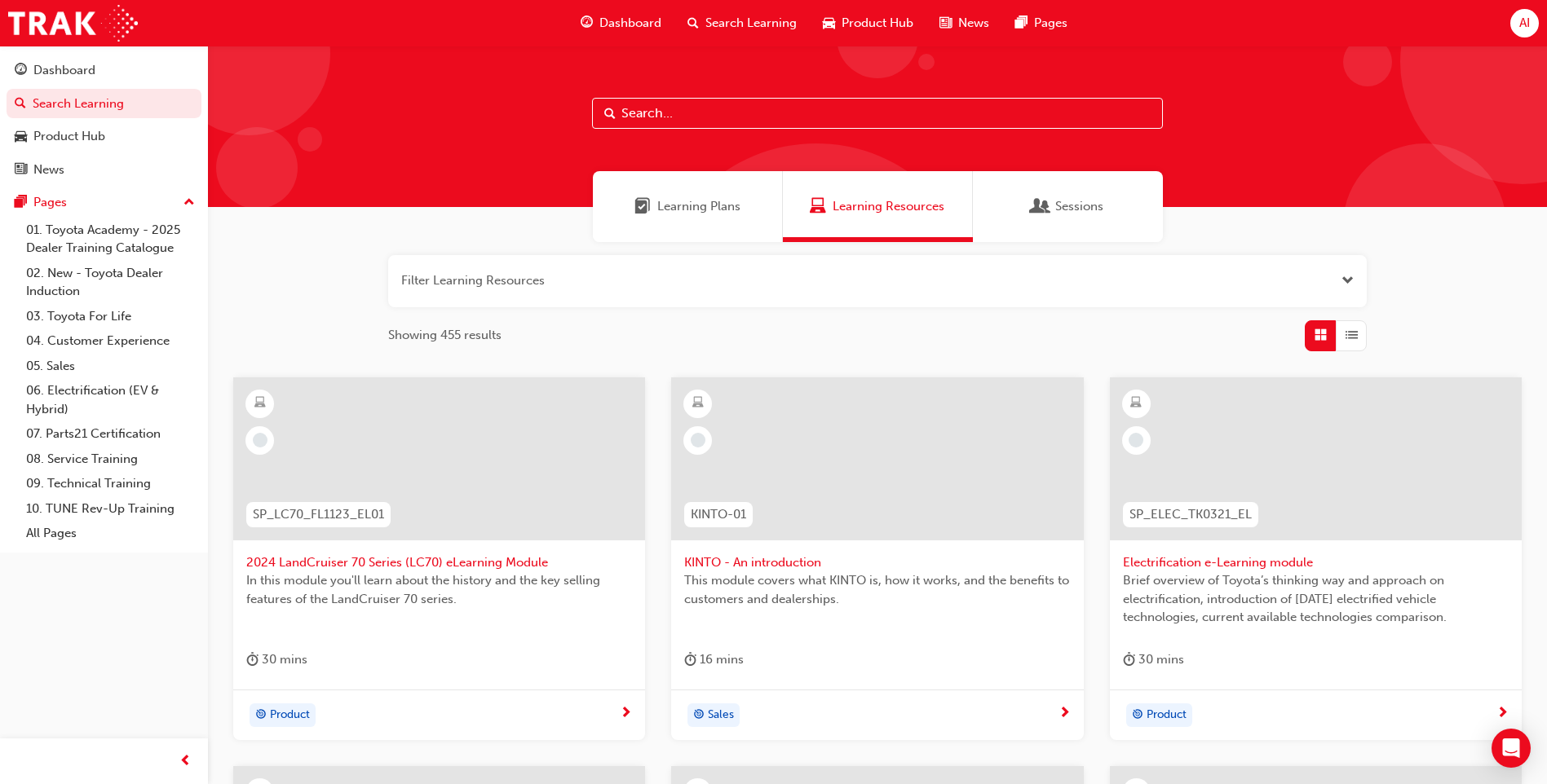
click at [1088, 199] on span "Sessions" at bounding box center [1079, 206] width 49 height 19
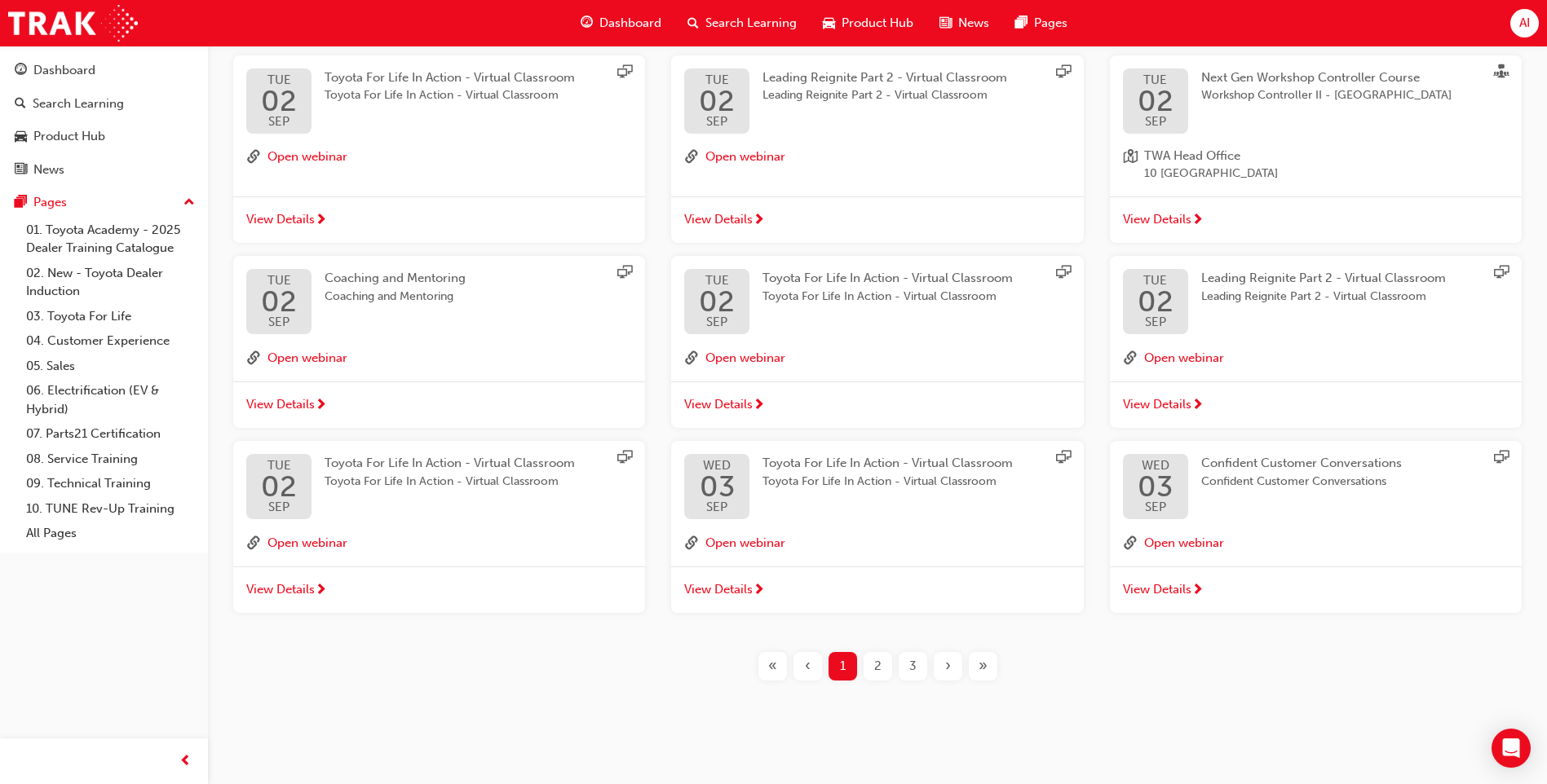
scroll to position [324, 0]
click at [1186, 585] on span "View Details" at bounding box center [1156, 587] width 68 height 19
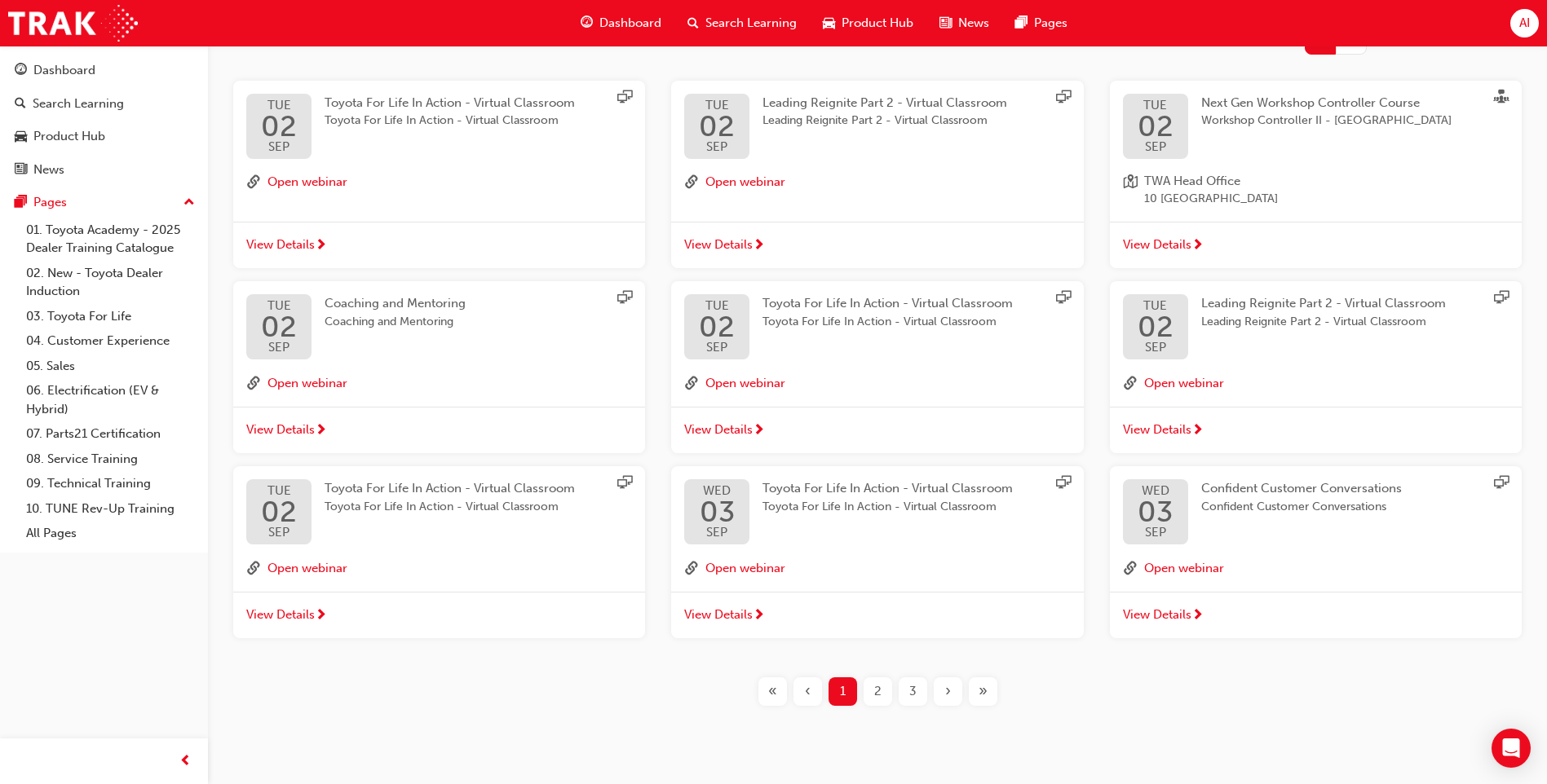
scroll to position [324, 0]
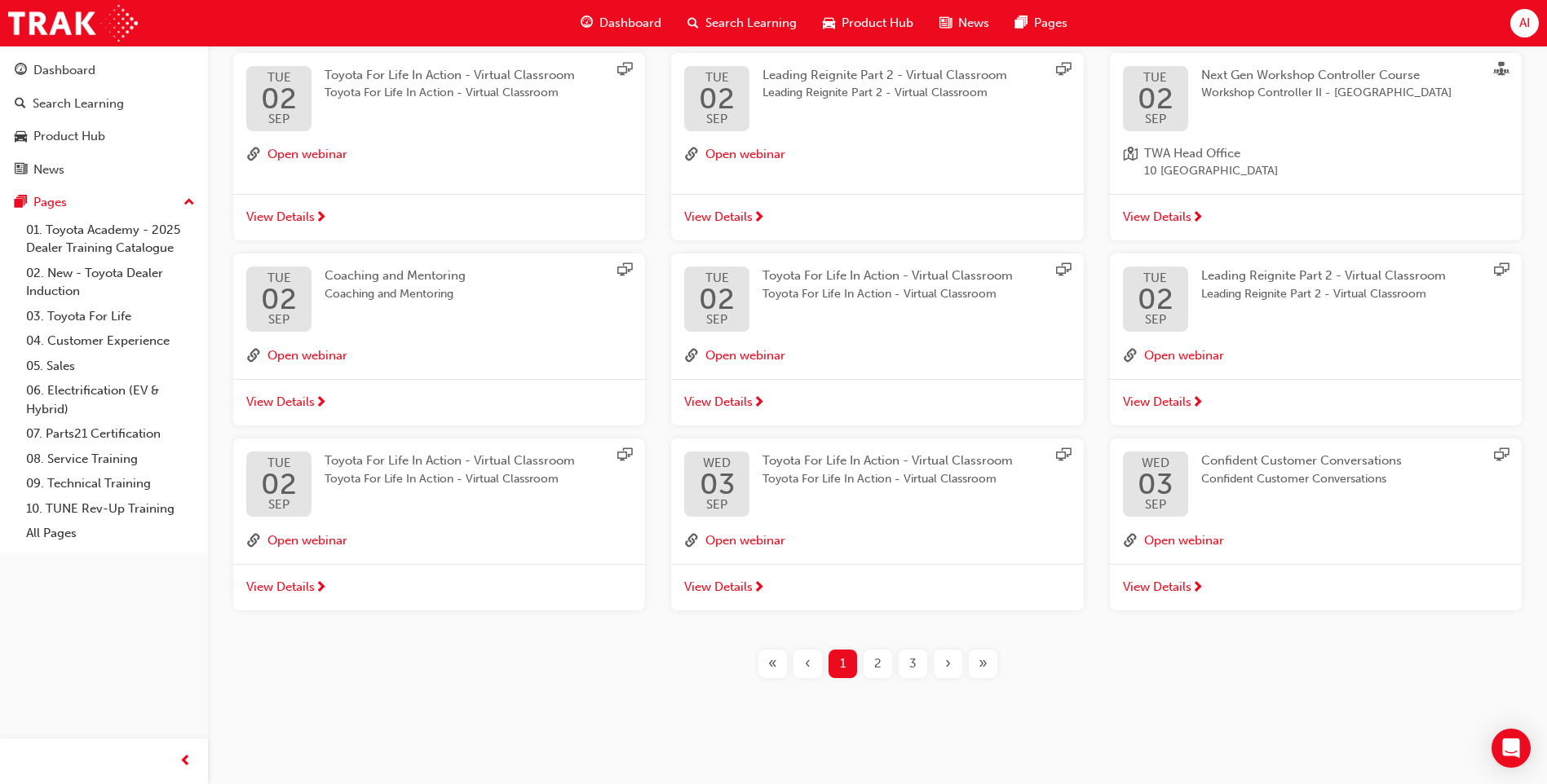
click at [378, 281] on span "Coaching and Mentoring" at bounding box center [395, 276] width 141 height 15
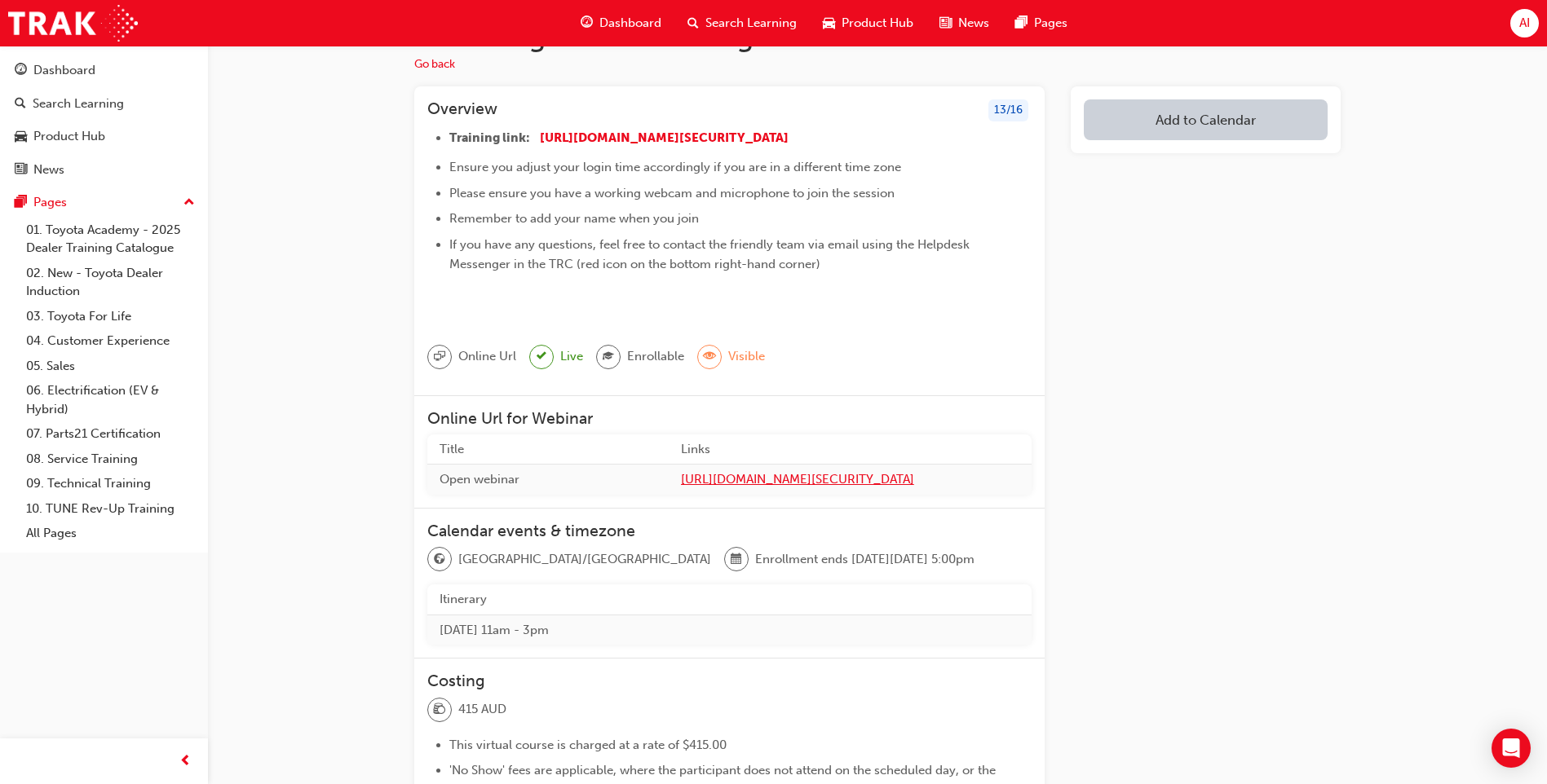
scroll to position [81, 0]
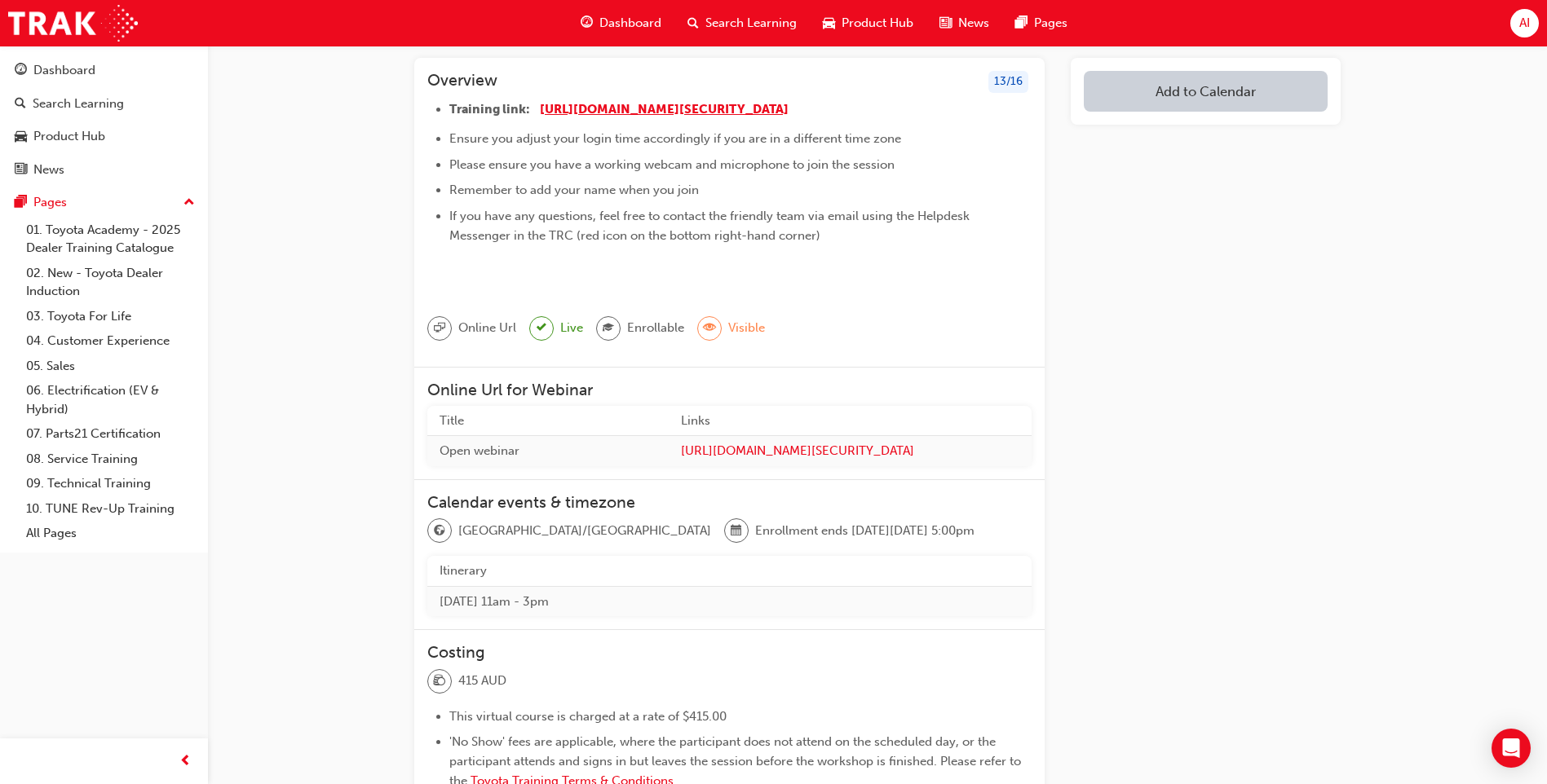
click at [658, 109] on span "https://zoom.us/j/99016323879?pwd=M0JRc1pQTzhIMWpOWnlKNitGZktVdz09" at bounding box center [663, 109] width 249 height 15
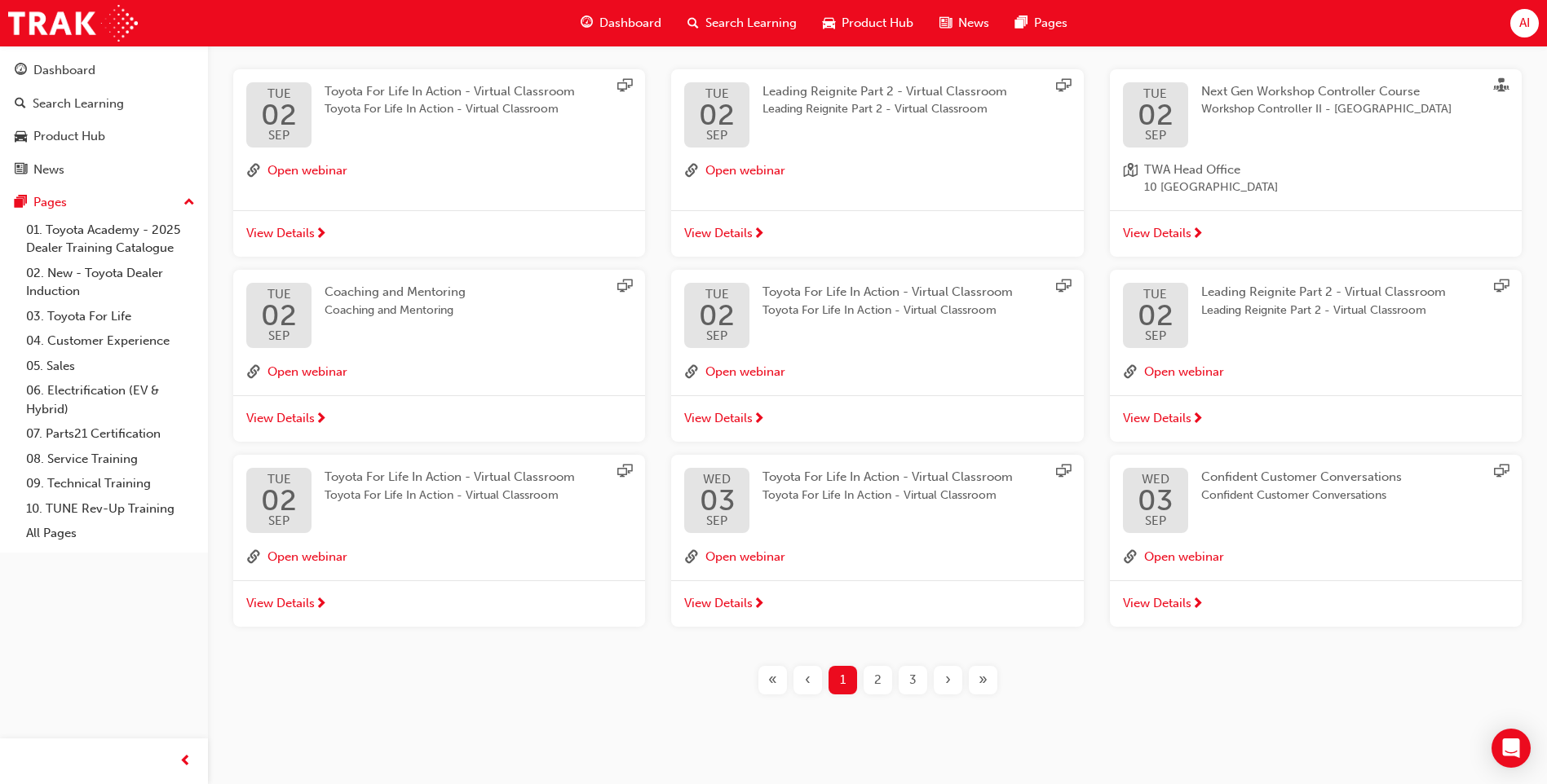
scroll to position [324, 0]
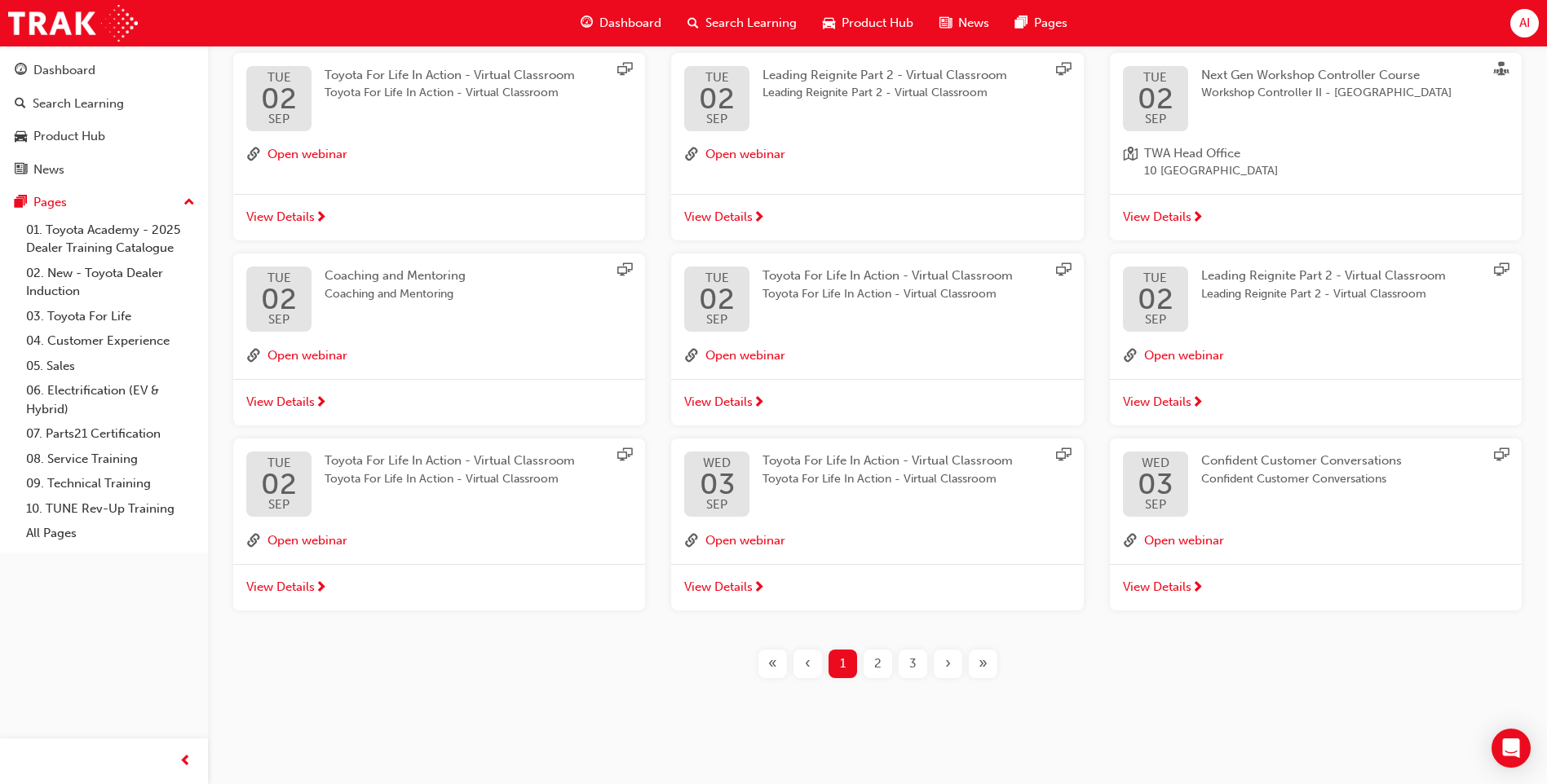
click at [883, 666] on div "2" at bounding box center [878, 663] width 29 height 29
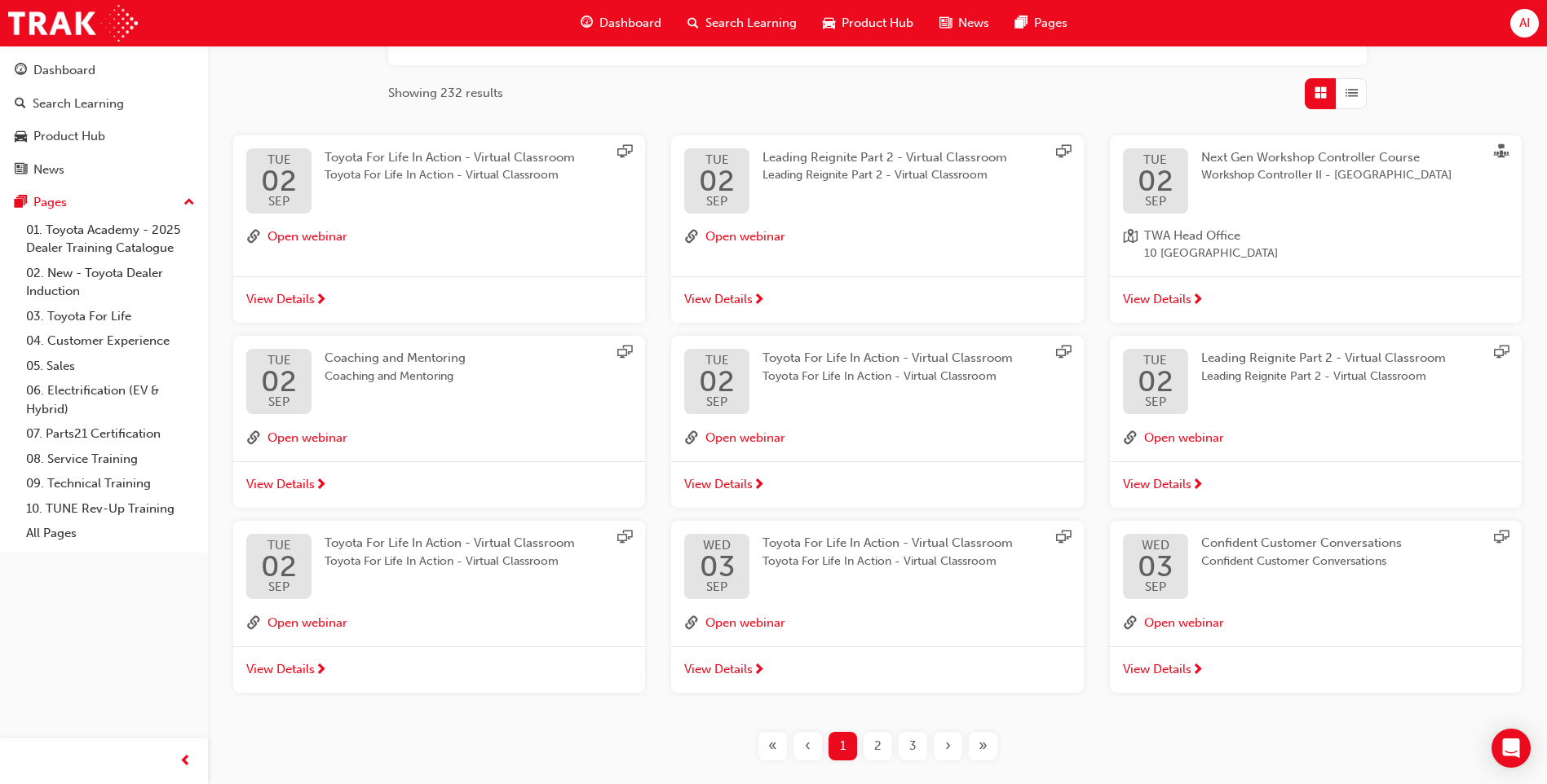
scroll to position [243, 0]
click at [871, 743] on div "2" at bounding box center [878, 745] width 29 height 29
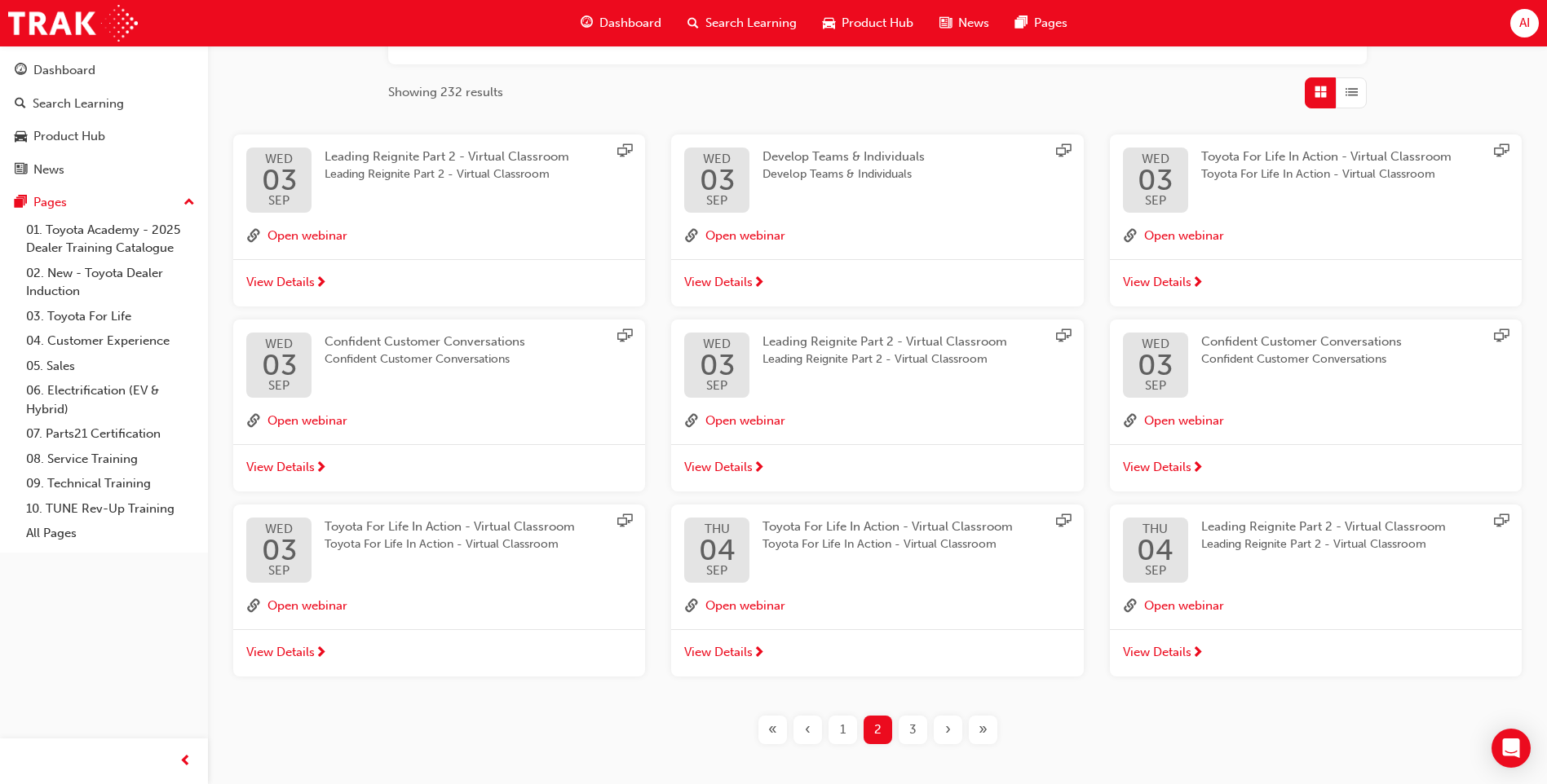
click at [1186, 467] on span "View Details" at bounding box center [1156, 467] width 68 height 19
